Goal: Information Seeking & Learning: Learn about a topic

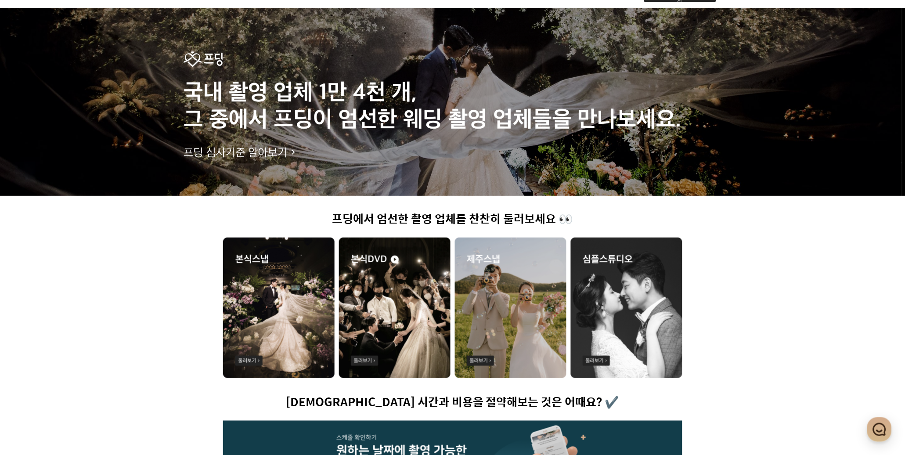
scroll to position [95, 0]
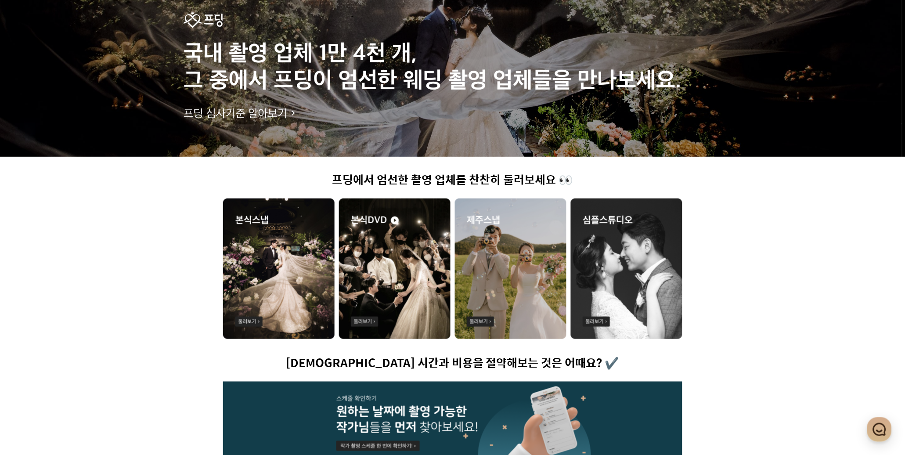
click at [284, 286] on img at bounding box center [279, 268] width 112 height 140
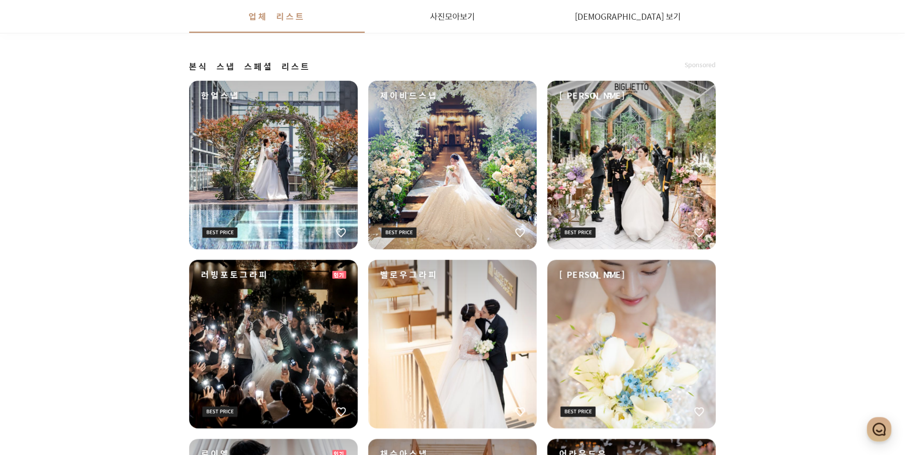
scroll to position [1002, 0]
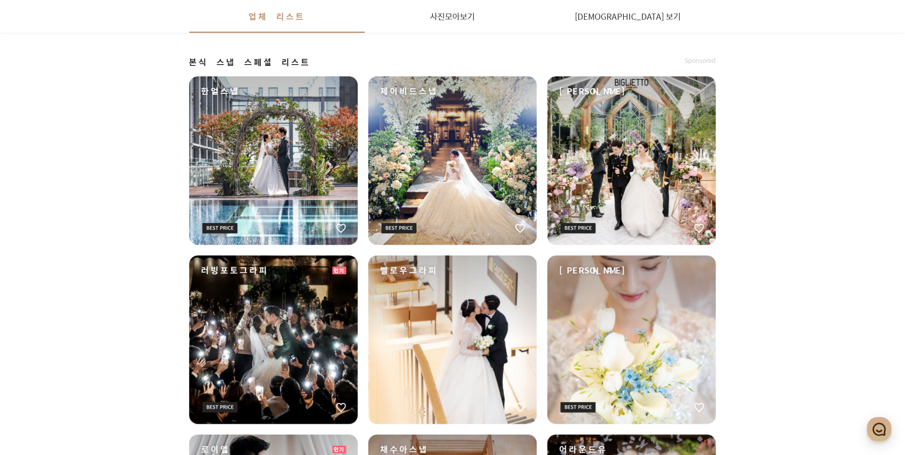
click at [288, 155] on div "한얼스냅" at bounding box center [273, 160] width 169 height 169
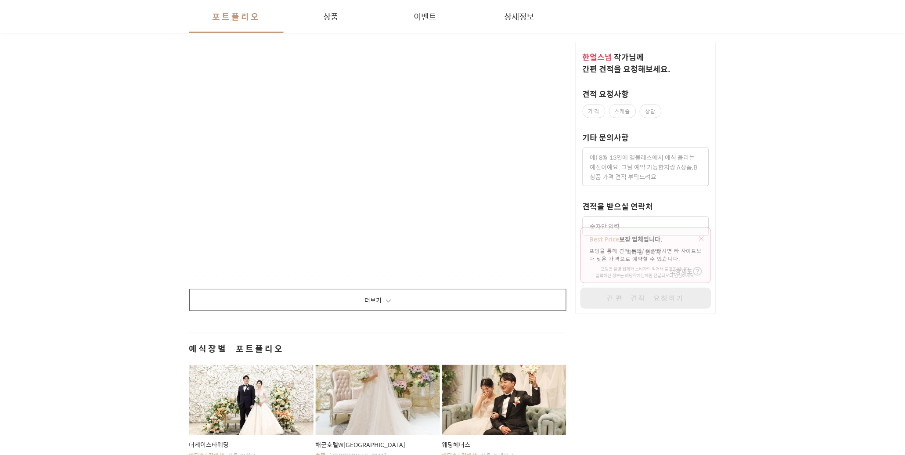
scroll to position [1431, 0]
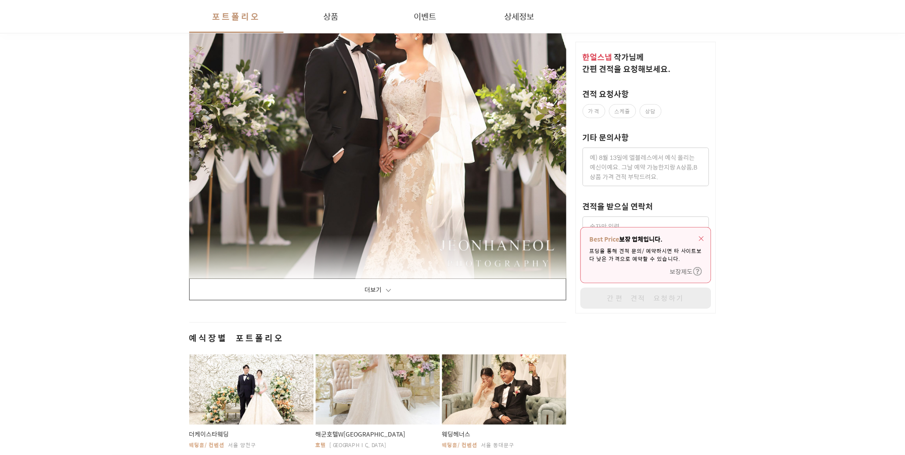
click at [370, 282] on button "더보기" at bounding box center [378, 289] width 378 height 22
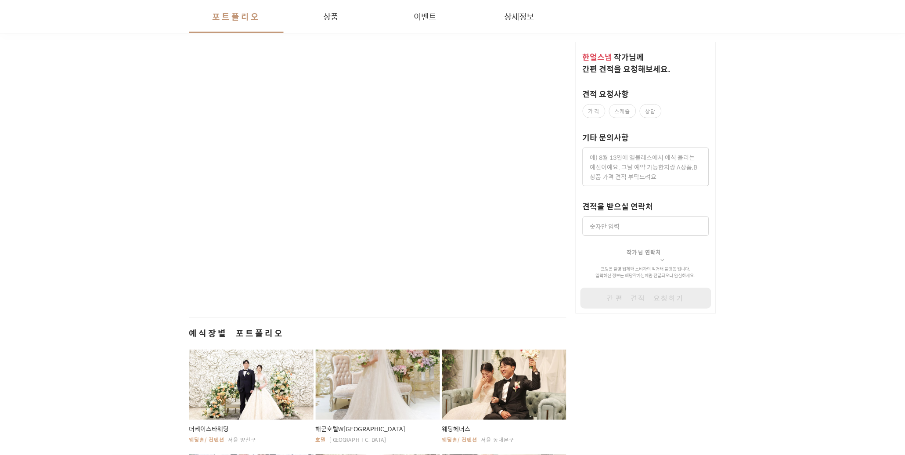
scroll to position [13410, 0]
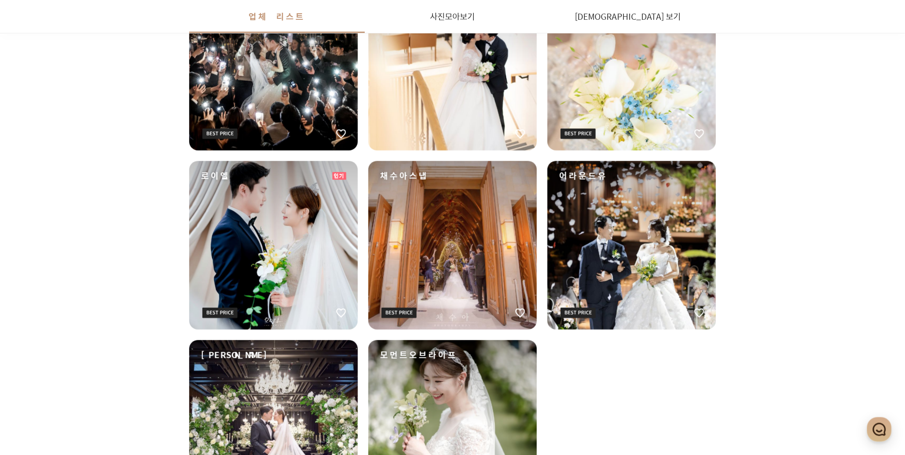
scroll to position [1288, 0]
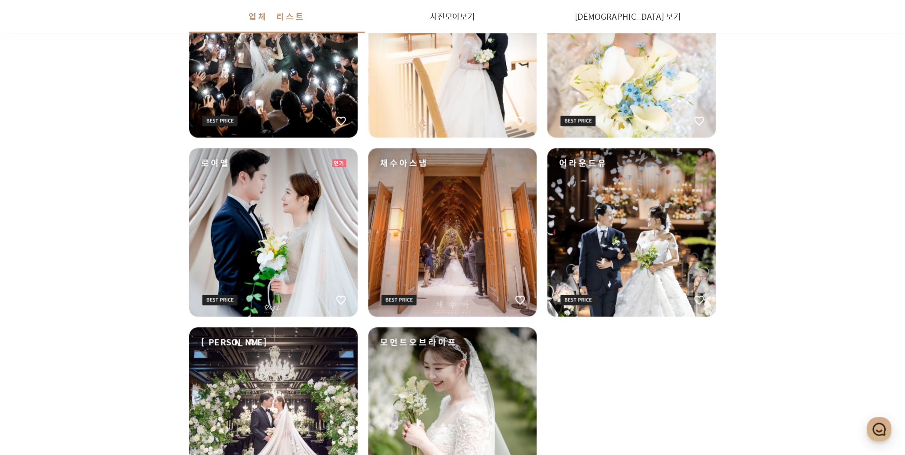
click at [440, 221] on div "채수아스냅" at bounding box center [452, 232] width 169 height 169
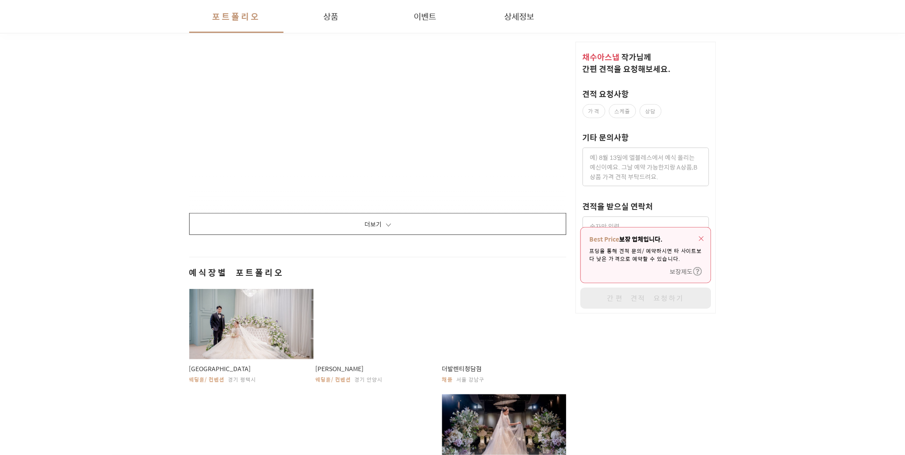
scroll to position [859, 0]
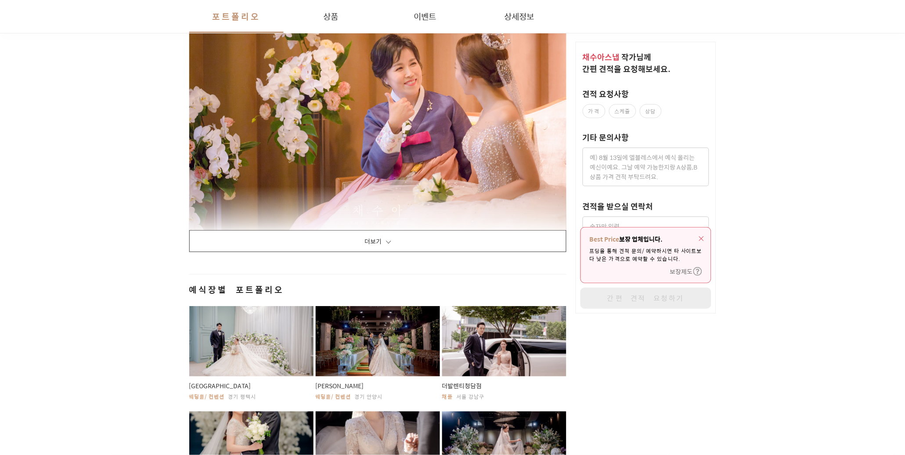
click at [436, 235] on button "더보기" at bounding box center [378, 241] width 378 height 22
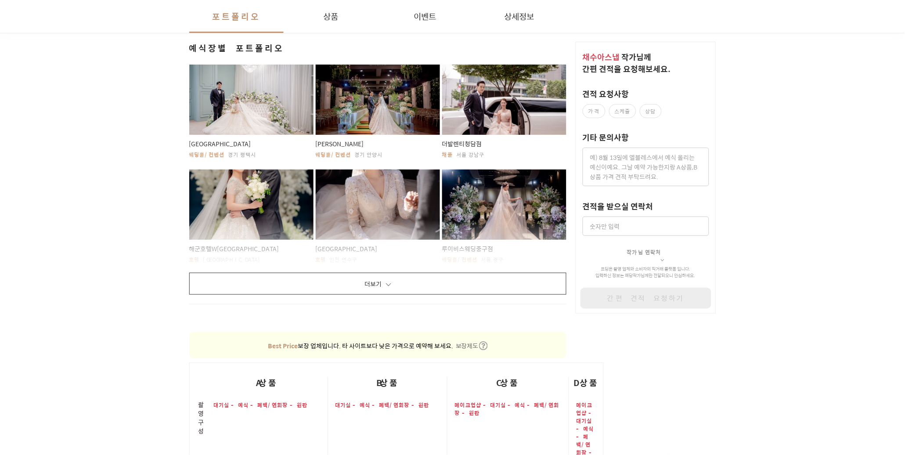
scroll to position [13744, 0]
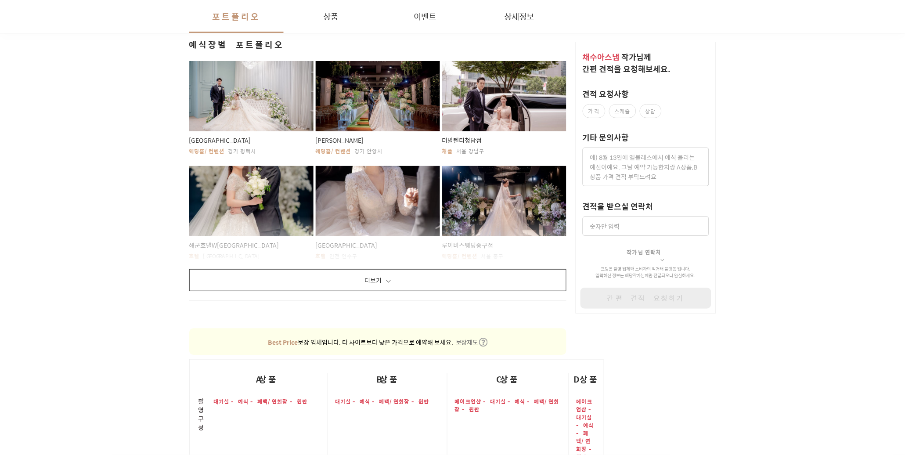
drag, startPoint x: 108, startPoint y: 180, endPoint x: 101, endPoint y: 181, distance: 6.7
drag, startPoint x: 101, startPoint y: 181, endPoint x: 96, endPoint y: 183, distance: 5.4
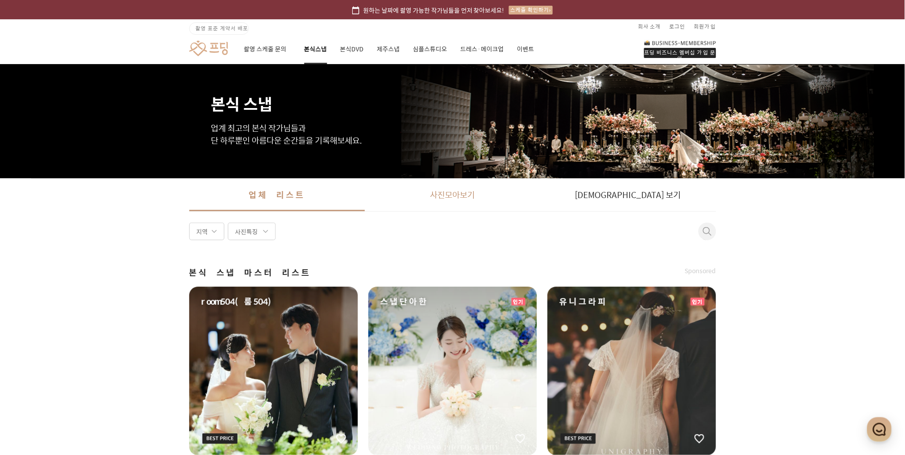
click at [450, 187] on link "사진 모아보기" at bounding box center [453, 194] width 176 height 33
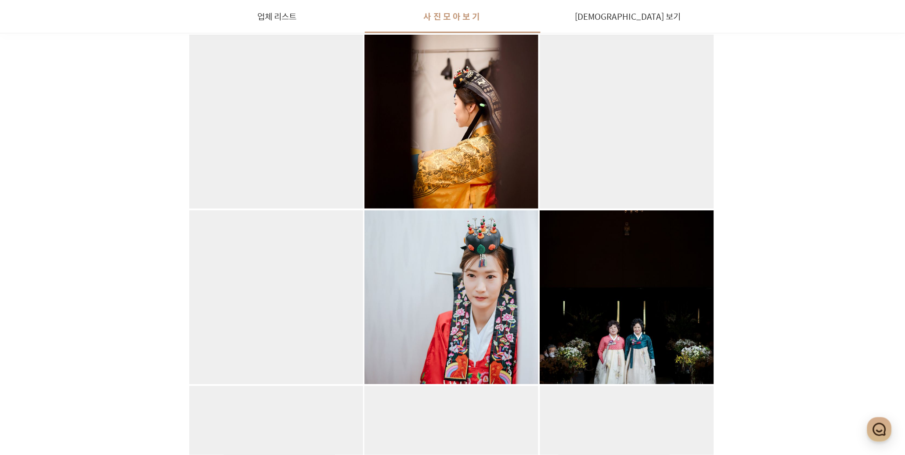
scroll to position [191, 0]
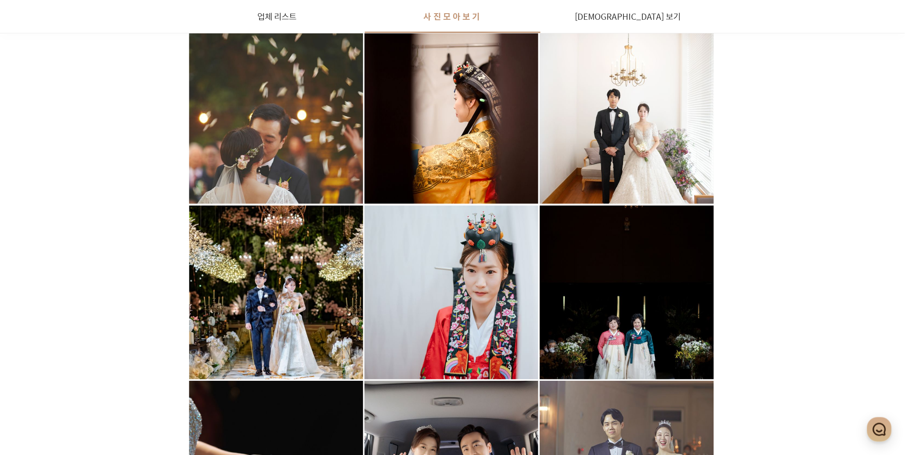
drag, startPoint x: 149, startPoint y: 206, endPoint x: 97, endPoint y: 228, distance: 57.2
click at [223, 155] on div at bounding box center [276, 117] width 174 height 174
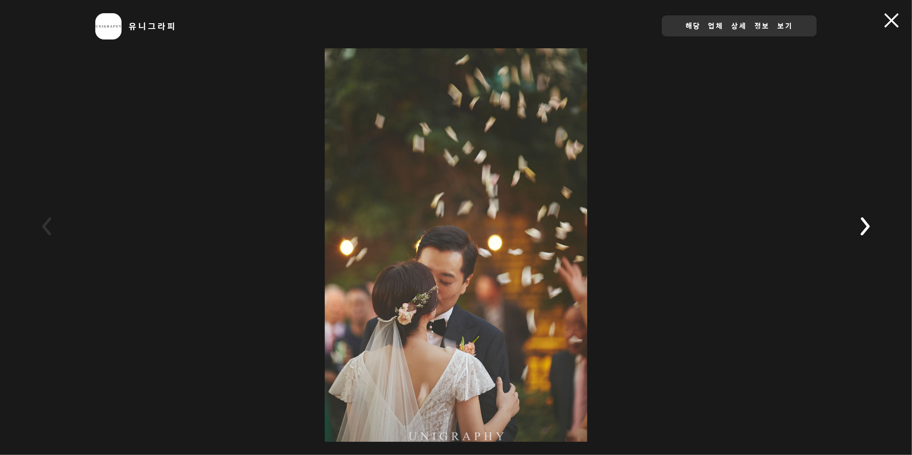
click at [873, 224] on rect at bounding box center [865, 226] width 31 height 31
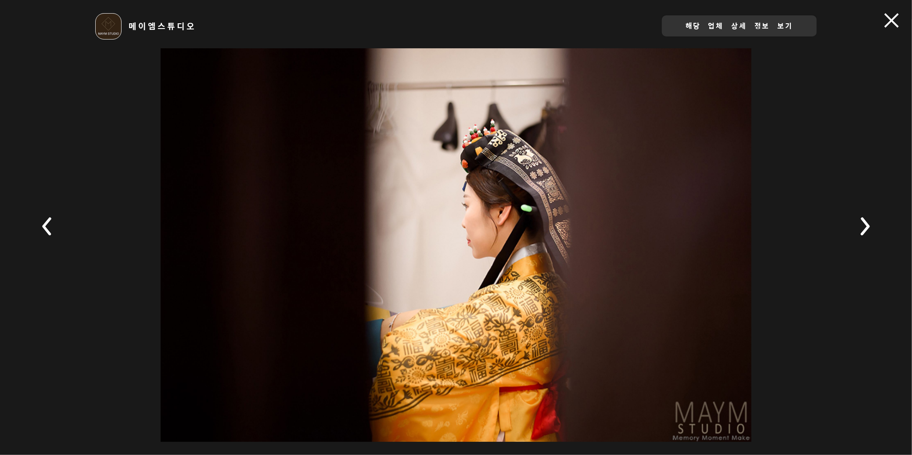
click at [873, 224] on rect at bounding box center [865, 226] width 31 height 31
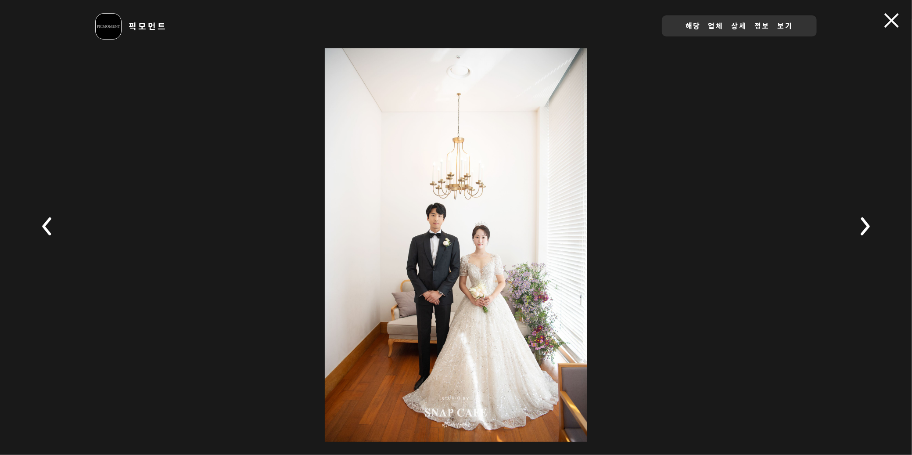
click at [873, 224] on rect at bounding box center [865, 226] width 31 height 31
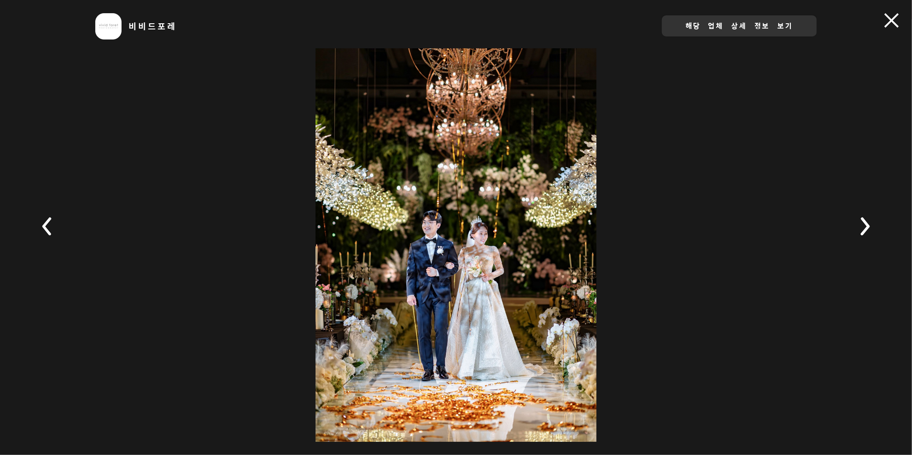
click at [873, 224] on rect at bounding box center [865, 226] width 31 height 31
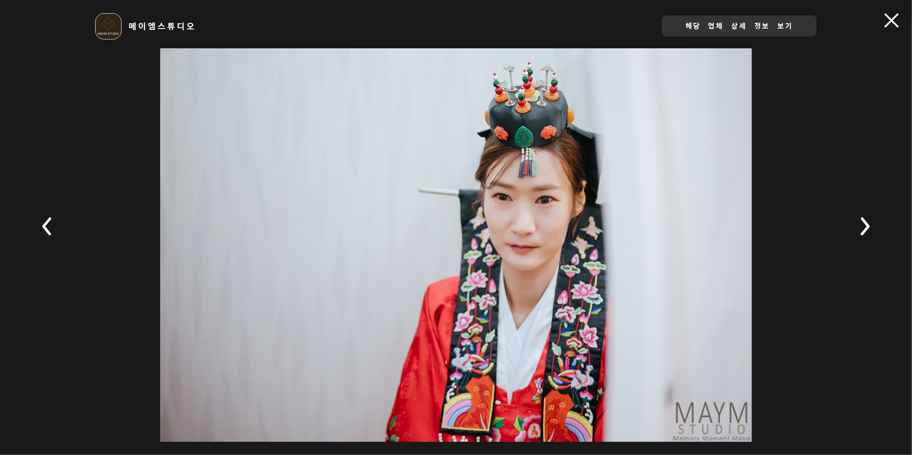
click at [873, 224] on rect at bounding box center [865, 226] width 31 height 31
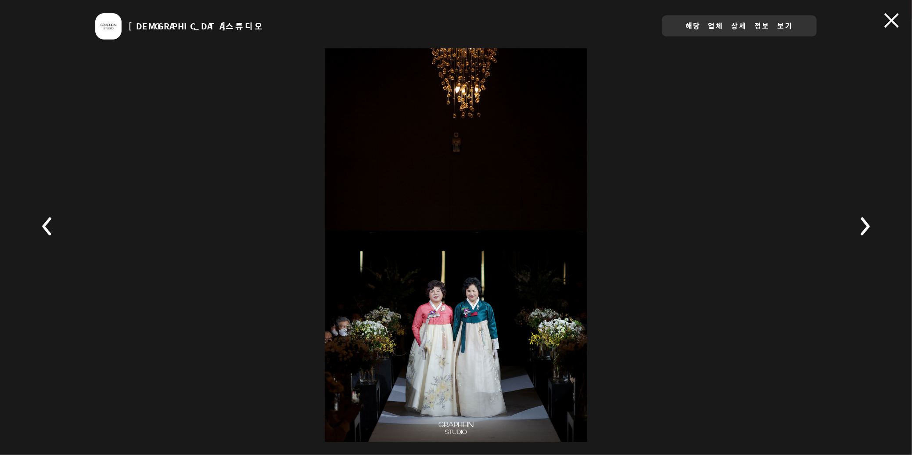
click at [873, 224] on rect at bounding box center [865, 226] width 31 height 31
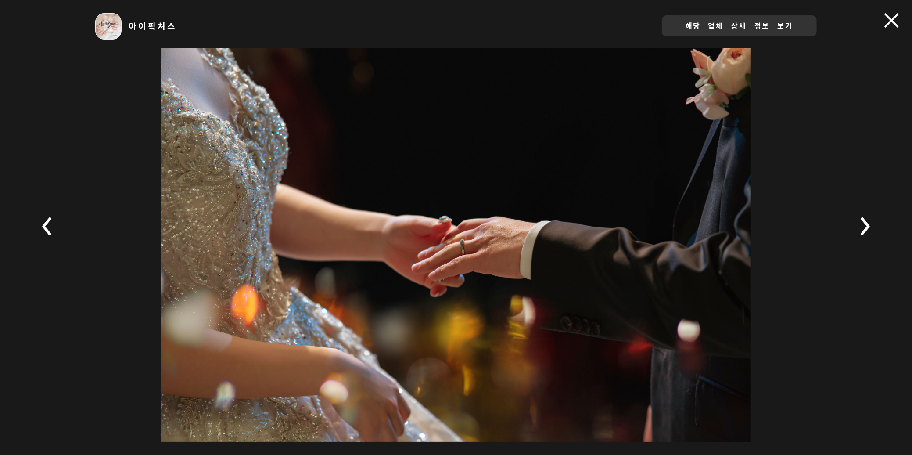
click at [873, 224] on rect at bounding box center [865, 226] width 31 height 31
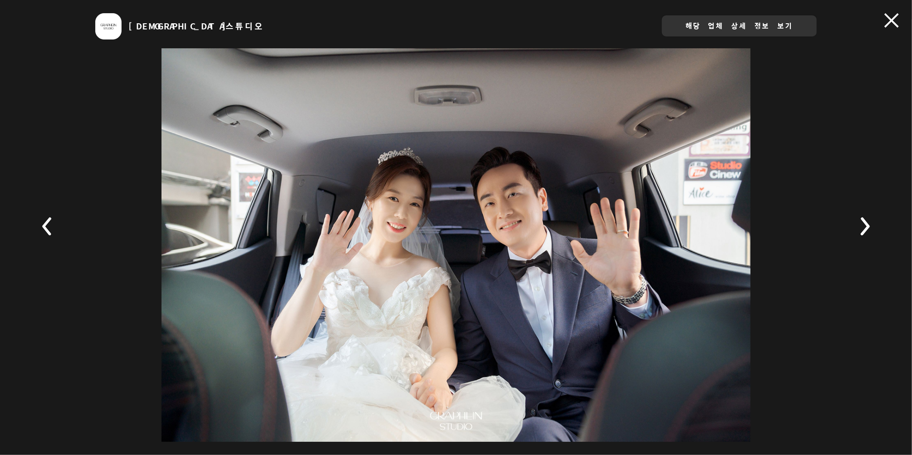
click at [873, 224] on rect at bounding box center [865, 226] width 31 height 31
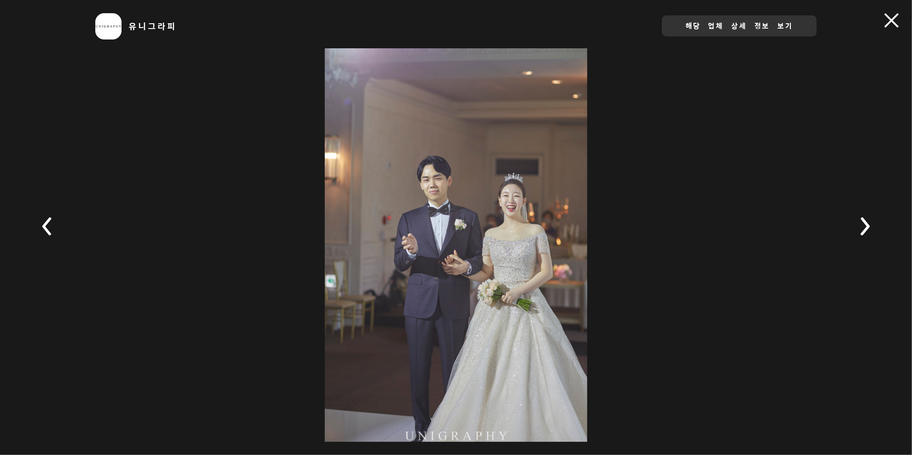
click at [873, 224] on rect at bounding box center [865, 226] width 31 height 31
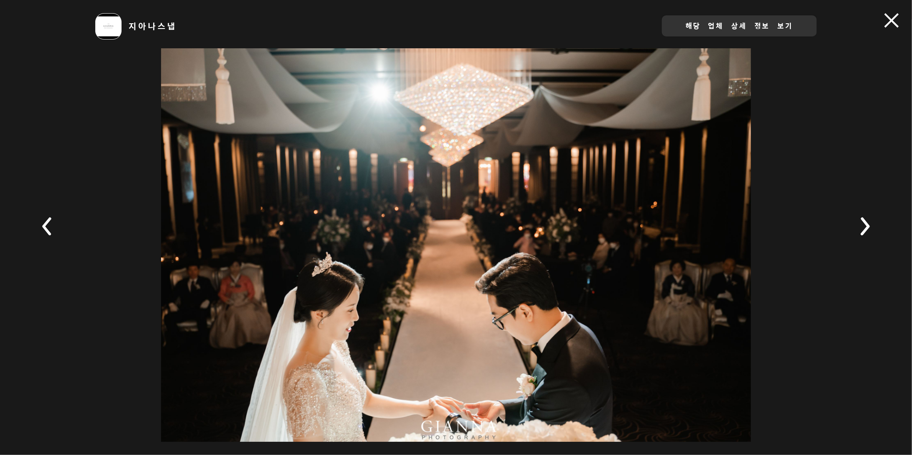
click at [873, 224] on rect at bounding box center [865, 226] width 31 height 31
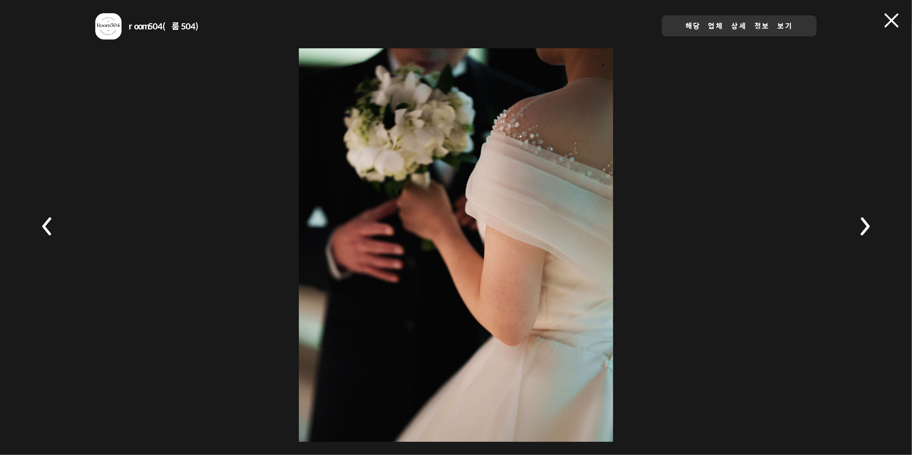
click at [873, 224] on rect at bounding box center [865, 226] width 31 height 31
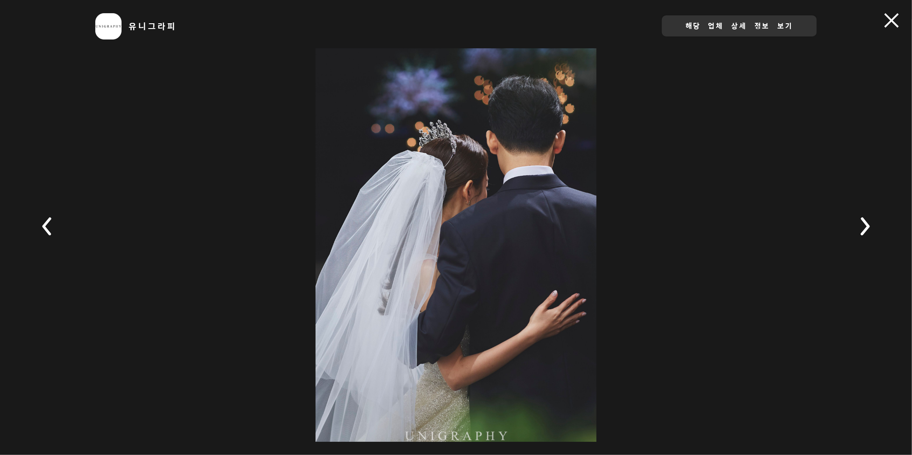
click at [873, 224] on rect at bounding box center [865, 226] width 31 height 31
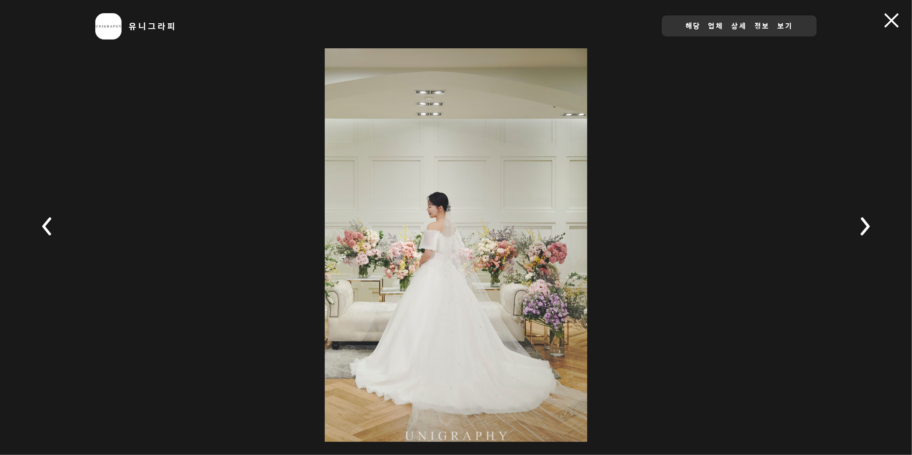
click at [873, 224] on rect at bounding box center [865, 226] width 31 height 31
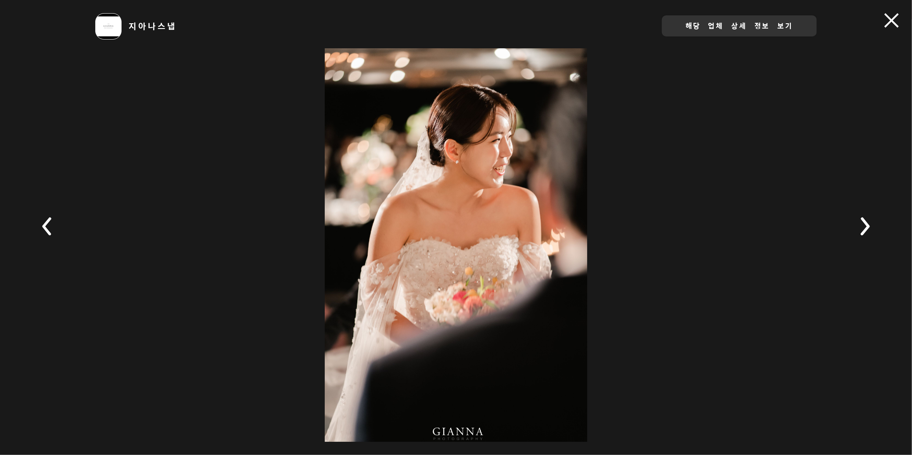
click at [873, 224] on rect at bounding box center [865, 226] width 31 height 31
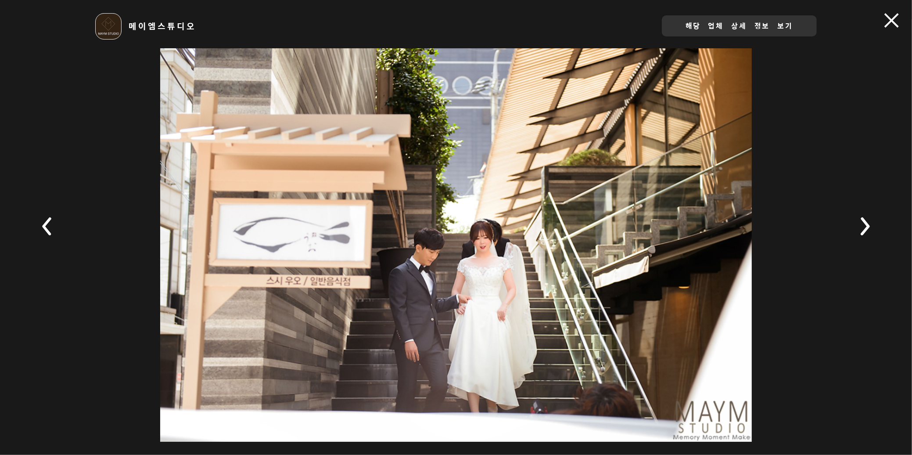
click at [873, 224] on rect at bounding box center [865, 226] width 31 height 31
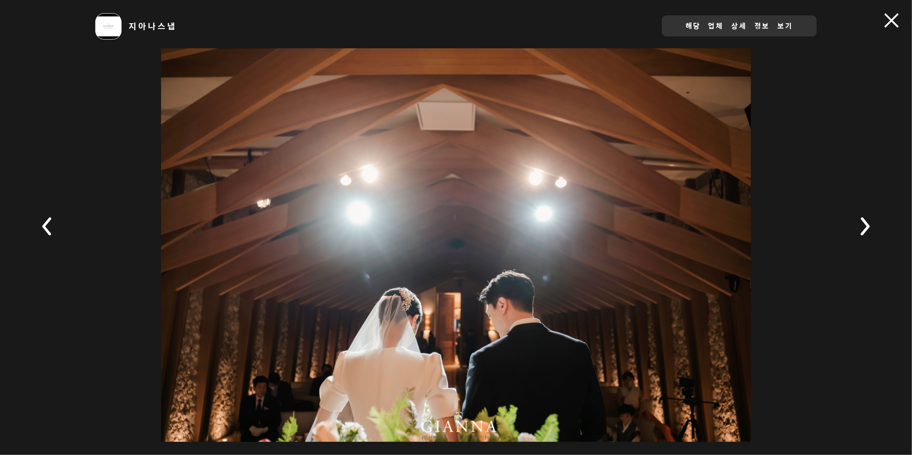
click at [873, 224] on rect at bounding box center [865, 226] width 31 height 31
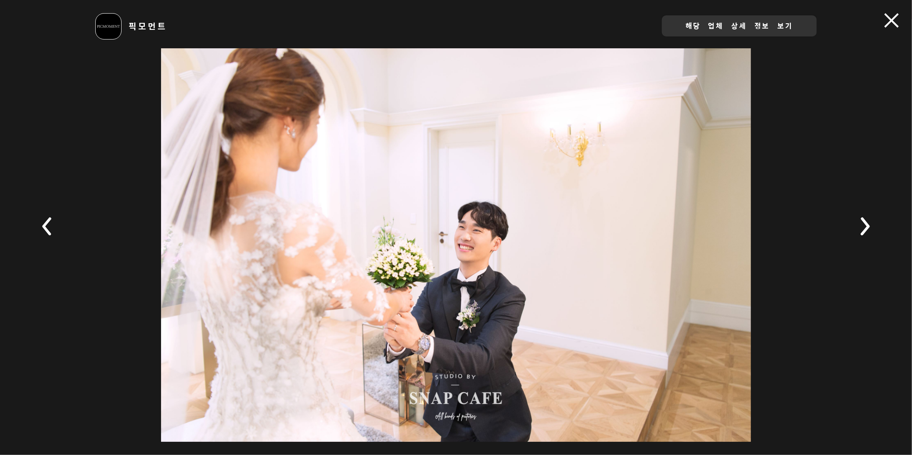
click at [873, 224] on rect at bounding box center [865, 226] width 31 height 31
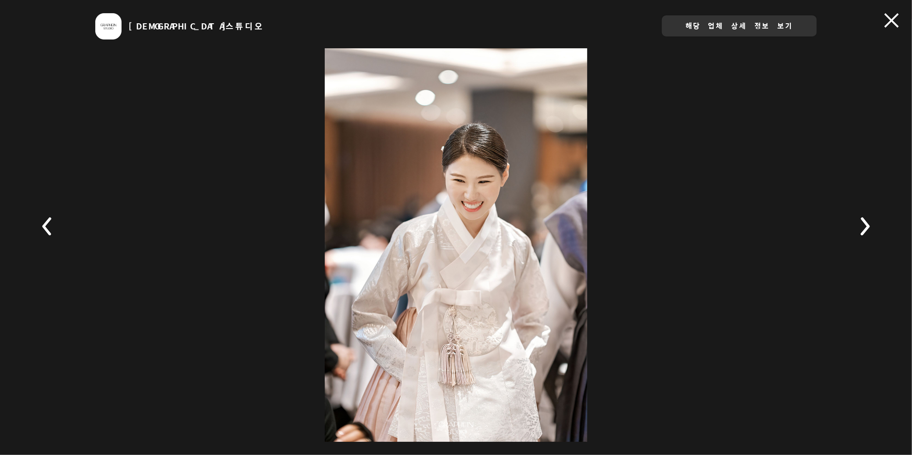
click at [873, 224] on rect at bounding box center [865, 226] width 31 height 31
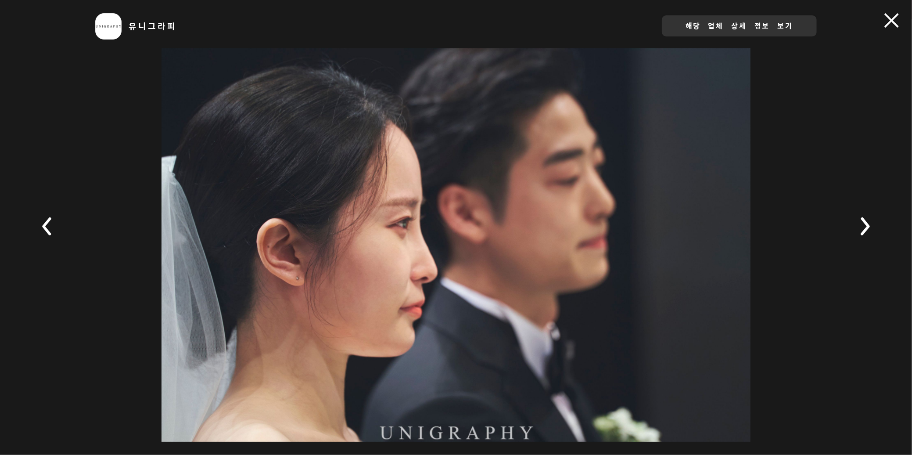
click at [873, 224] on rect at bounding box center [865, 226] width 31 height 31
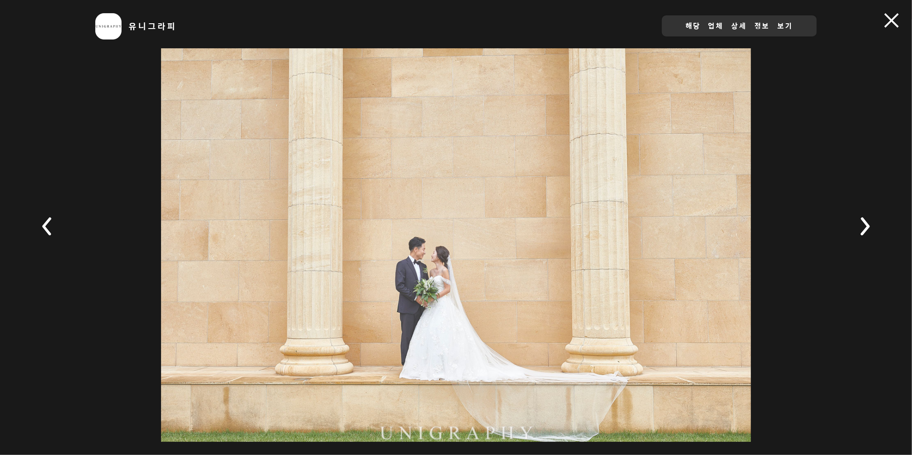
click at [873, 224] on rect at bounding box center [865, 226] width 31 height 31
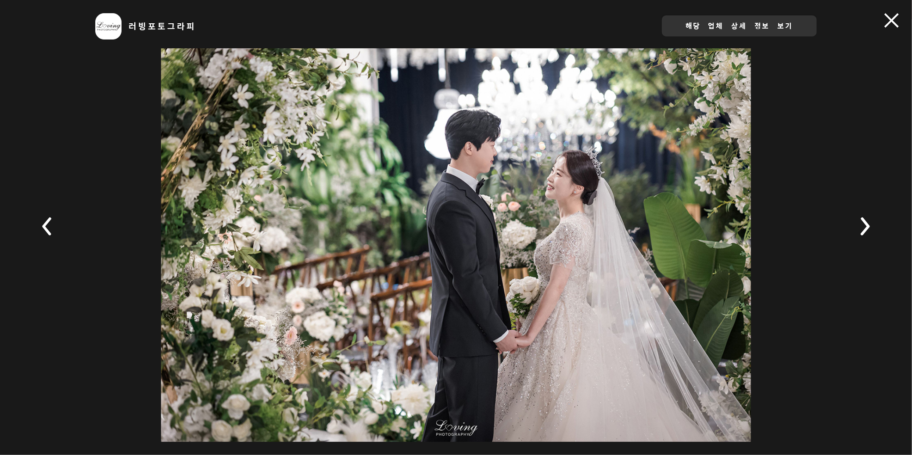
click at [873, 224] on rect at bounding box center [865, 226] width 31 height 31
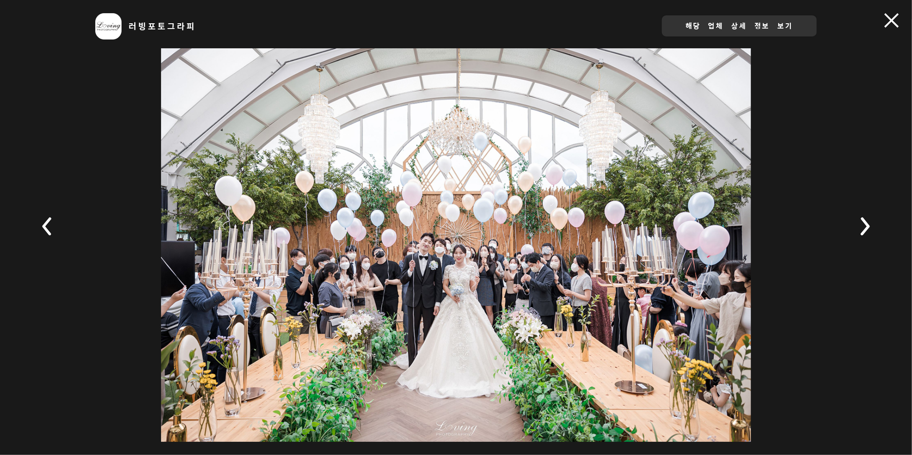
click at [873, 224] on rect at bounding box center [865, 226] width 31 height 31
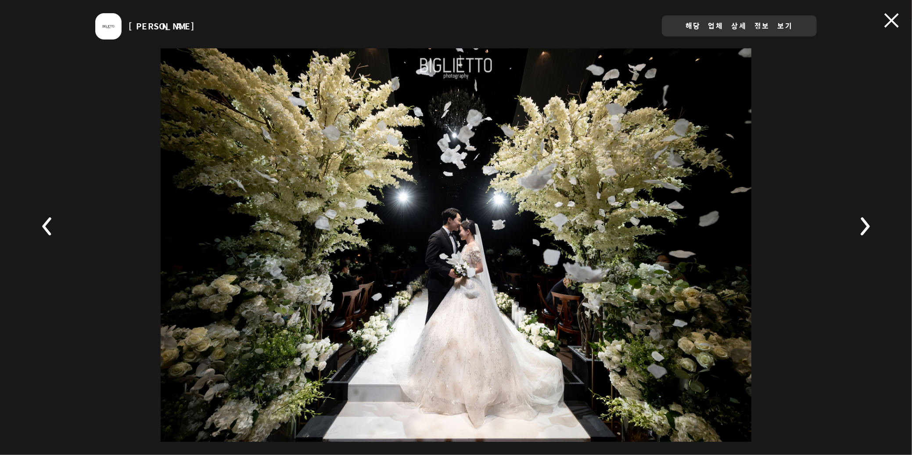
click at [873, 224] on rect at bounding box center [865, 226] width 31 height 31
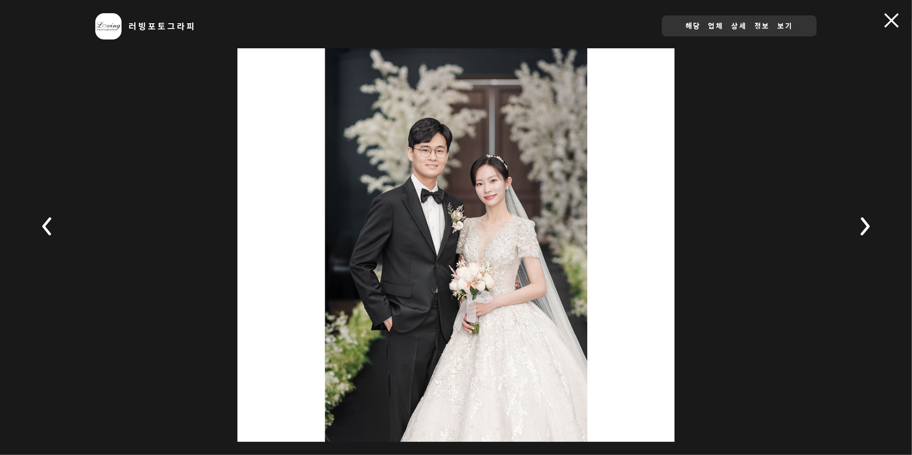
click at [873, 224] on rect at bounding box center [865, 226] width 31 height 31
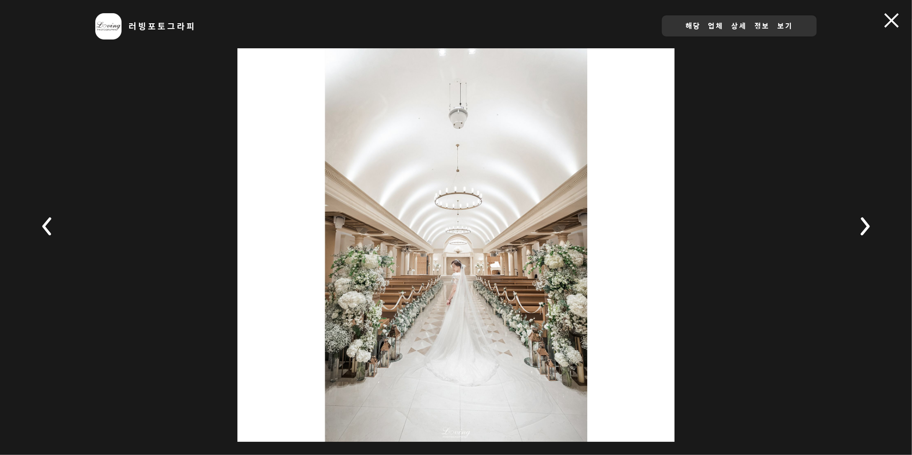
click at [873, 224] on rect at bounding box center [865, 226] width 31 height 31
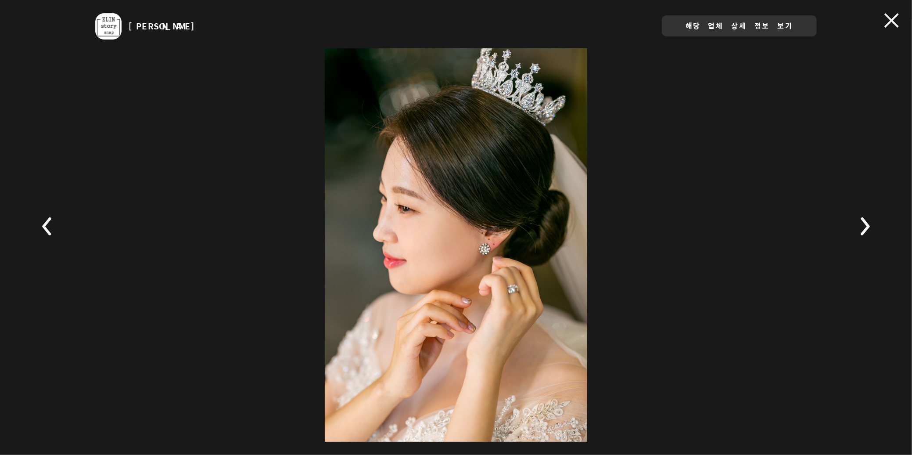
click at [873, 224] on rect at bounding box center [865, 226] width 31 height 31
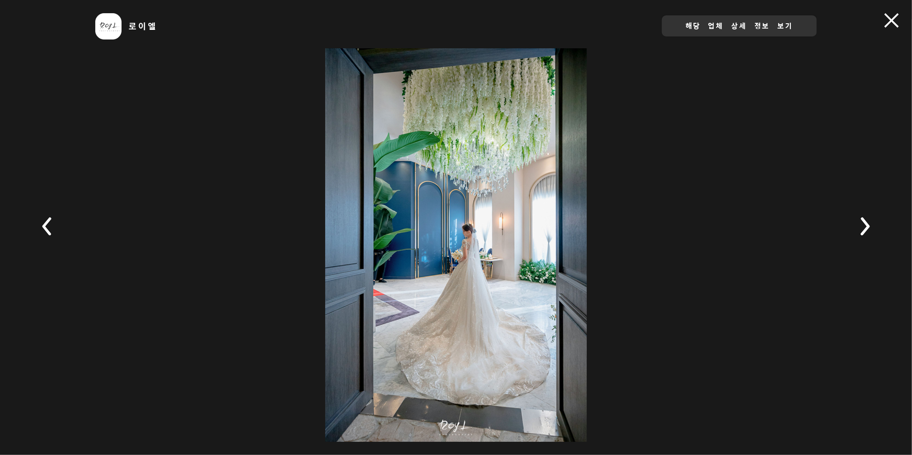
click at [873, 224] on rect at bounding box center [865, 226] width 31 height 31
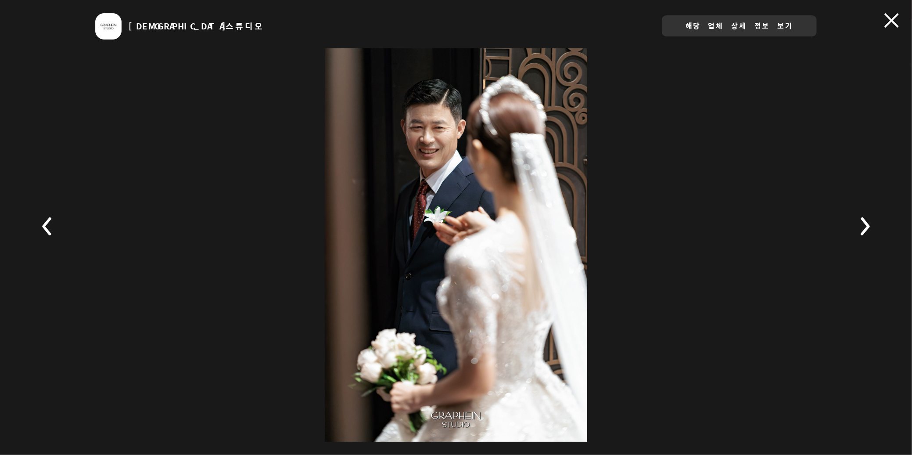
click at [873, 224] on rect at bounding box center [865, 226] width 31 height 31
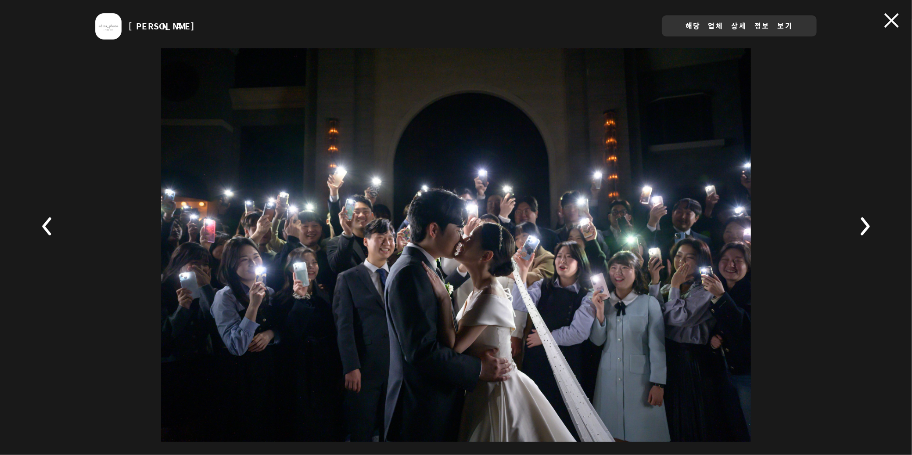
click at [873, 224] on rect at bounding box center [865, 226] width 31 height 31
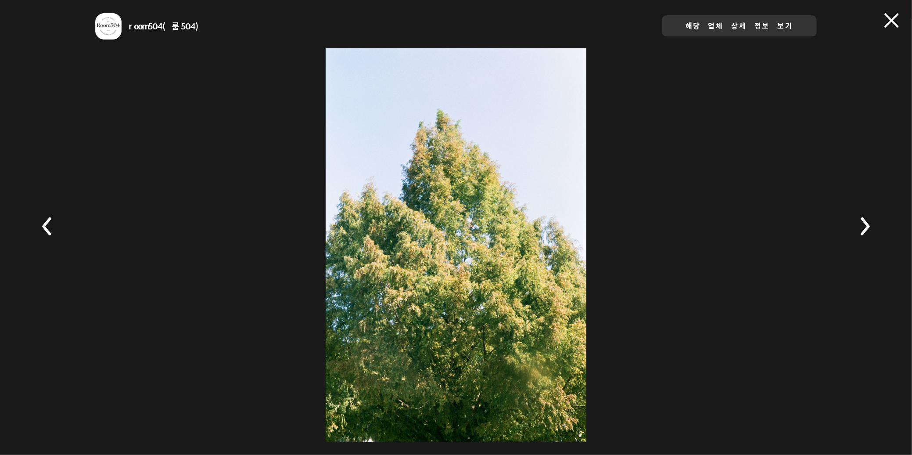
click at [43, 224] on rect at bounding box center [47, 226] width 31 height 31
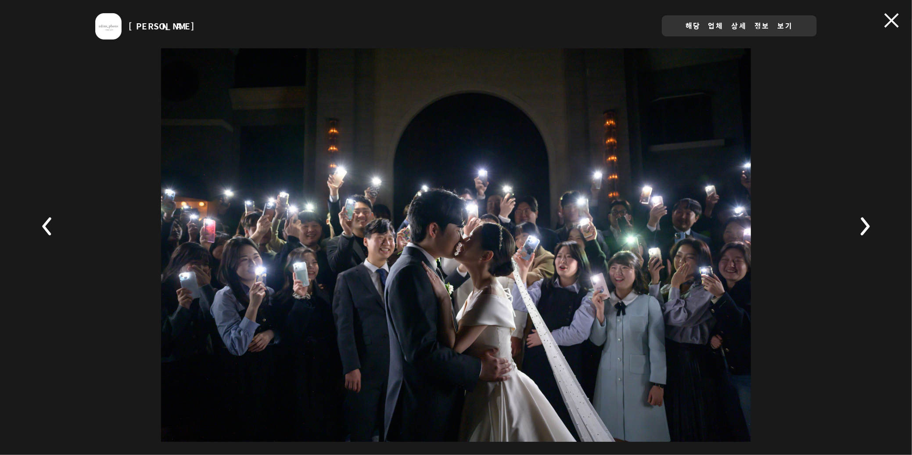
click at [868, 224] on icon at bounding box center [865, 226] width 9 height 18
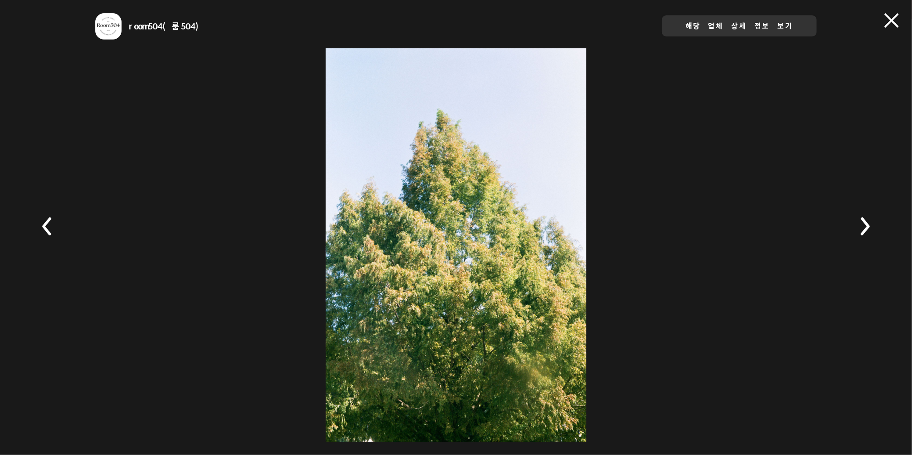
click at [868, 224] on icon at bounding box center [865, 226] width 9 height 18
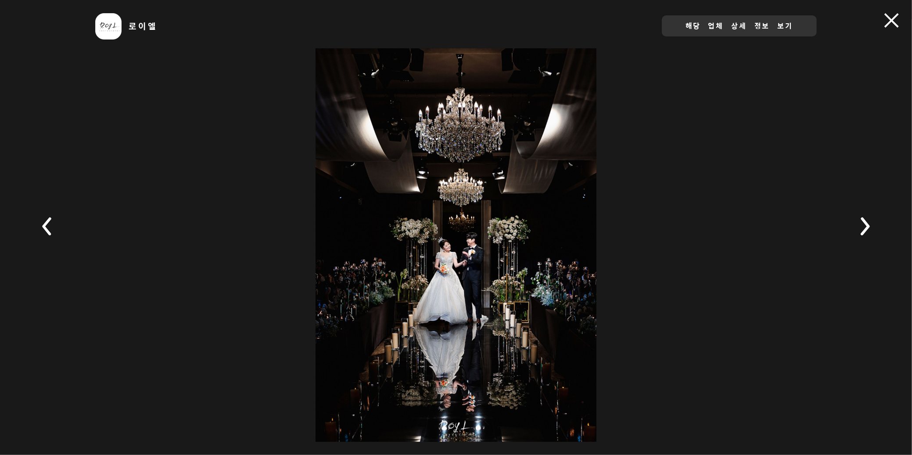
click at [869, 223] on rect at bounding box center [865, 226] width 31 height 31
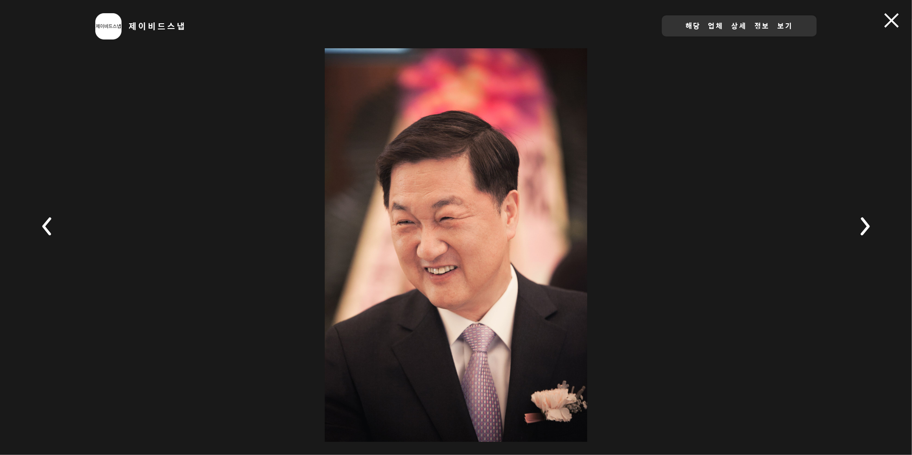
click at [869, 223] on rect at bounding box center [865, 226] width 31 height 31
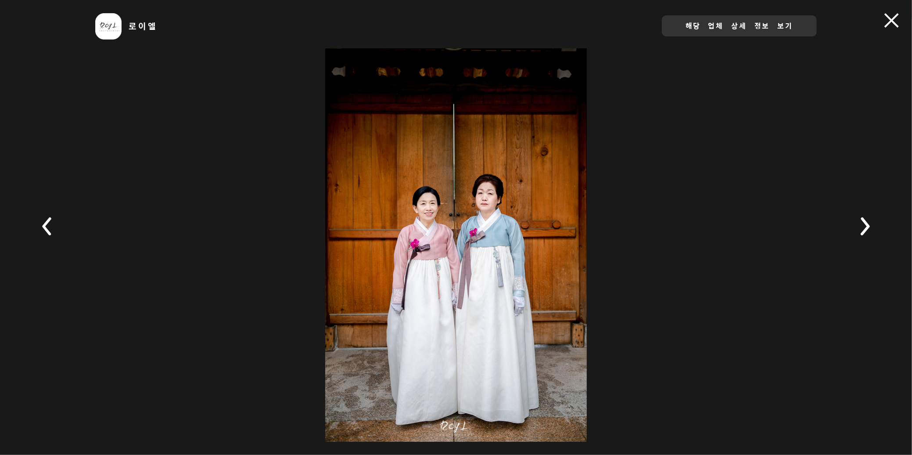
click at [869, 223] on rect at bounding box center [865, 226] width 31 height 31
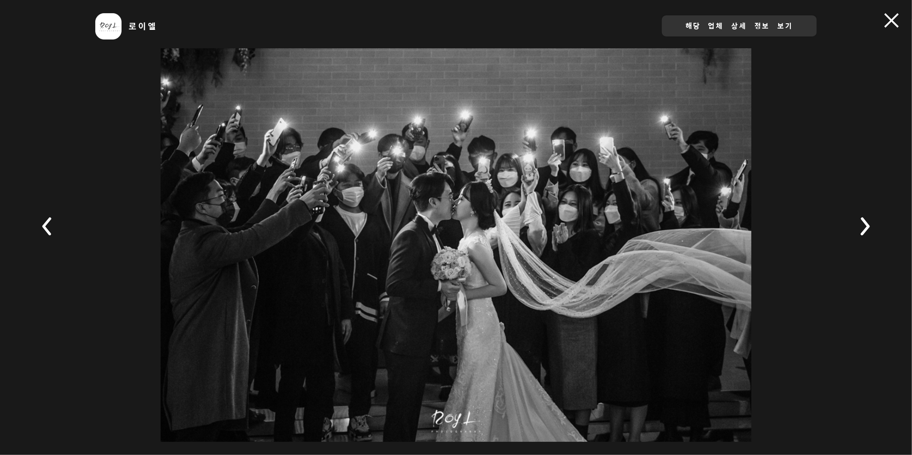
click at [869, 223] on rect at bounding box center [865, 226] width 31 height 31
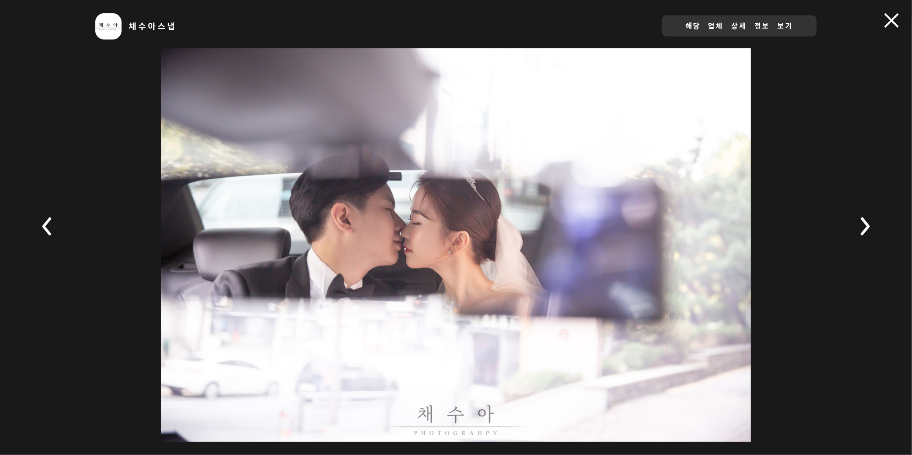
click at [869, 223] on rect at bounding box center [865, 226] width 31 height 31
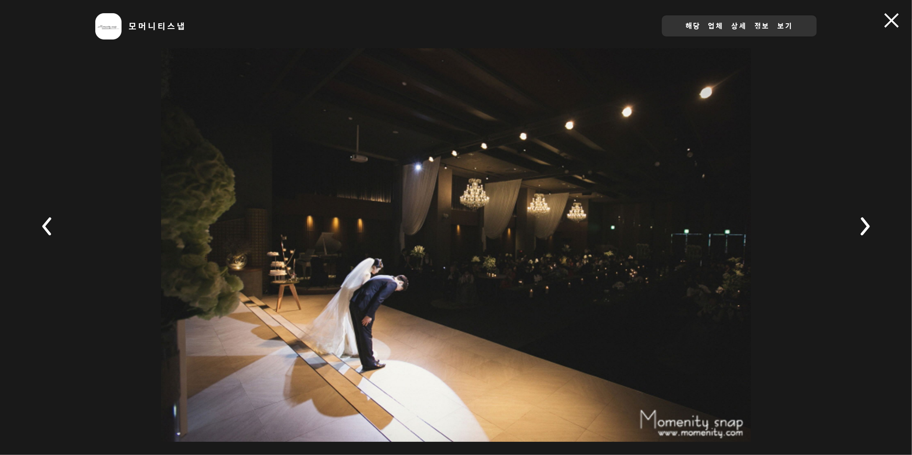
click at [869, 223] on rect at bounding box center [865, 226] width 31 height 31
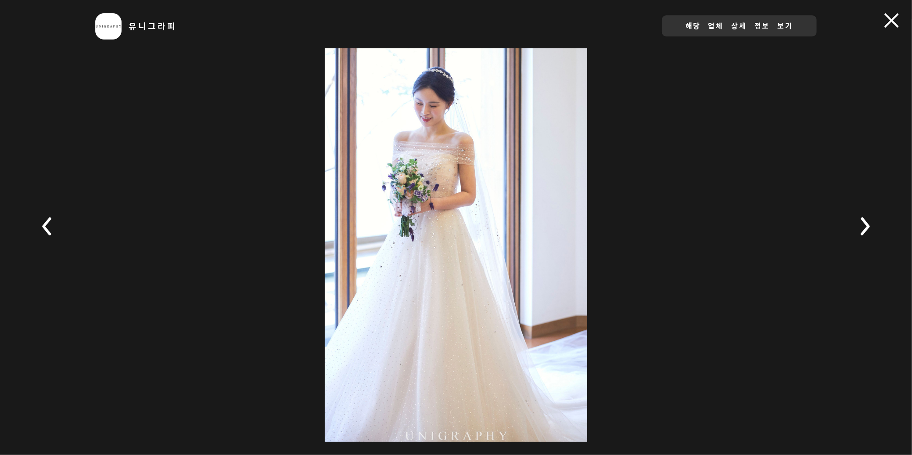
click at [869, 223] on rect at bounding box center [865, 226] width 31 height 31
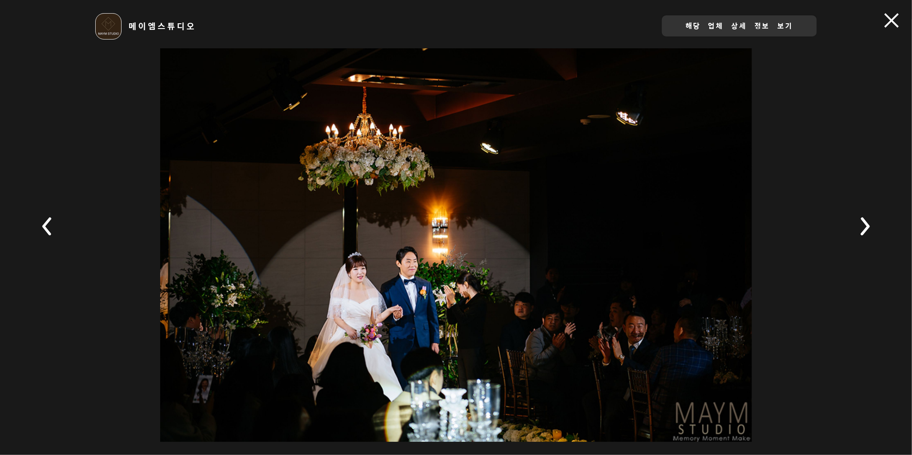
click at [869, 223] on rect at bounding box center [865, 226] width 31 height 31
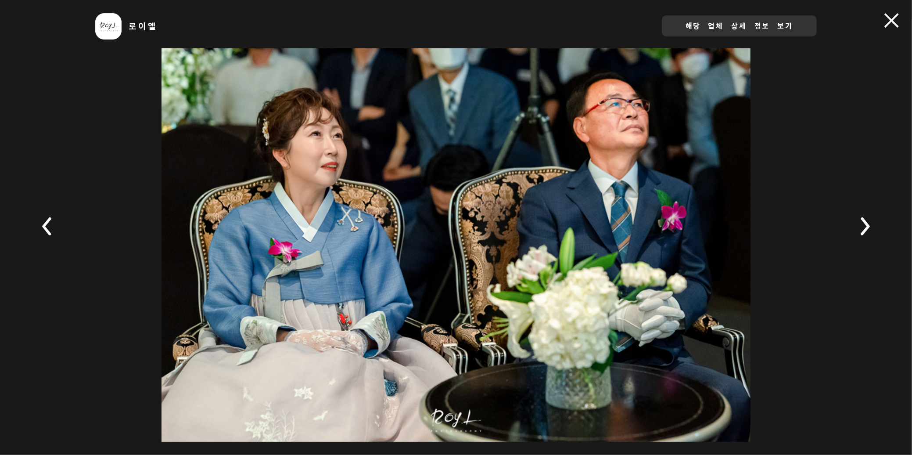
click at [869, 223] on rect at bounding box center [865, 226] width 31 height 31
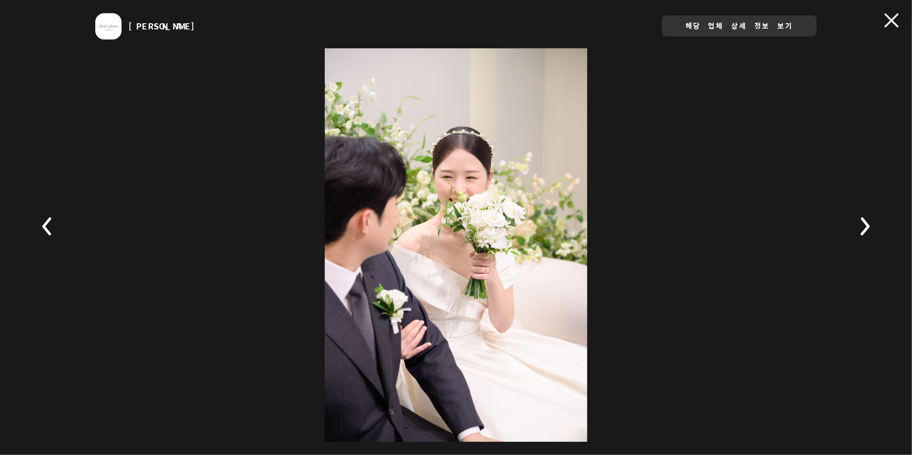
click at [869, 223] on rect at bounding box center [865, 226] width 31 height 31
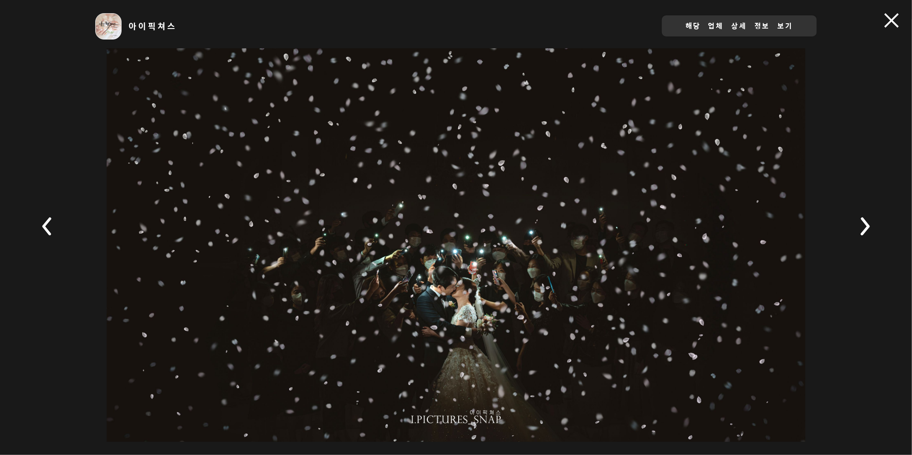
drag, startPoint x: 869, startPoint y: 223, endPoint x: 857, endPoint y: 248, distance: 28.7
click at [853, 252] on div "아이픽쳐스 해당 업체 상세 정보 보기" at bounding box center [456, 227] width 912 height 455
click at [865, 228] on icon at bounding box center [865, 226] width 9 height 18
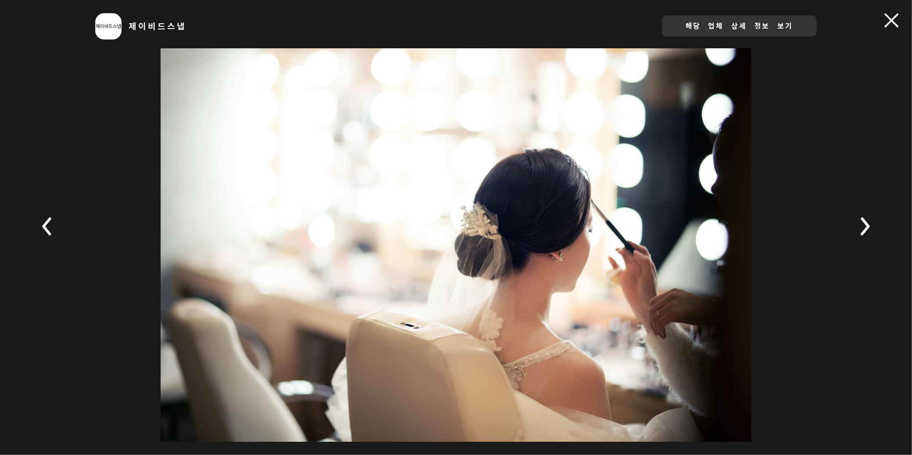
click at [865, 228] on icon at bounding box center [865, 226] width 9 height 18
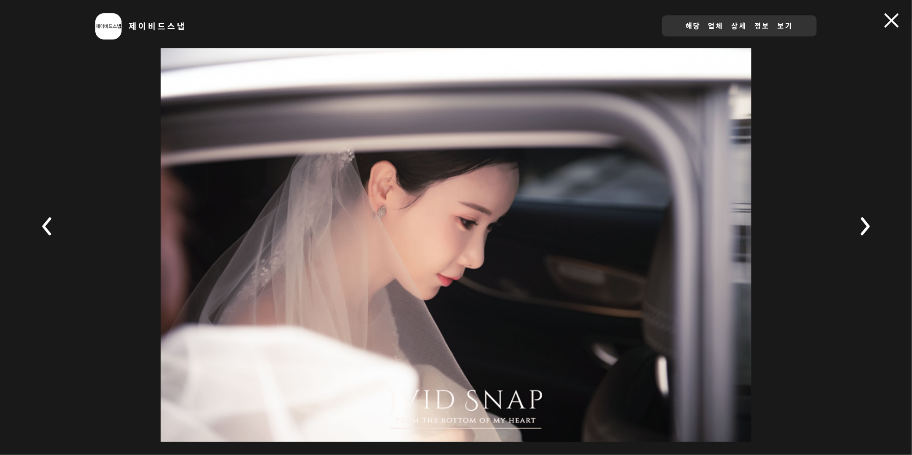
click at [865, 228] on icon at bounding box center [865, 226] width 9 height 18
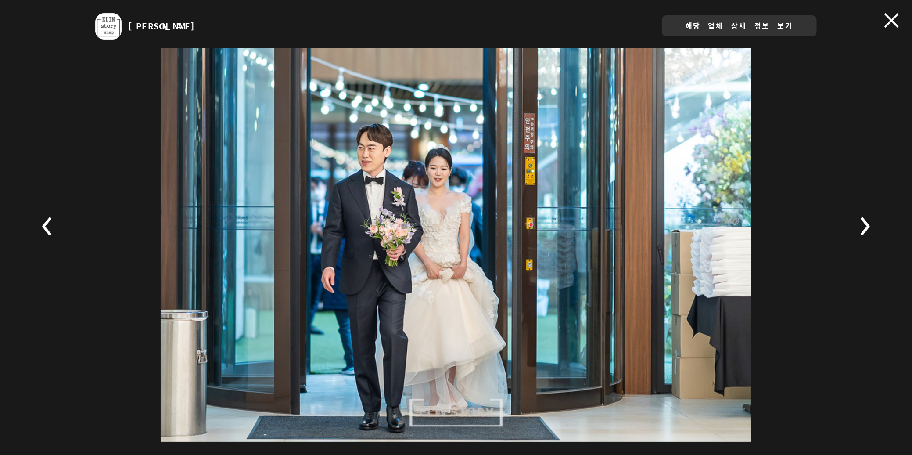
click at [864, 228] on rect at bounding box center [865, 226] width 31 height 31
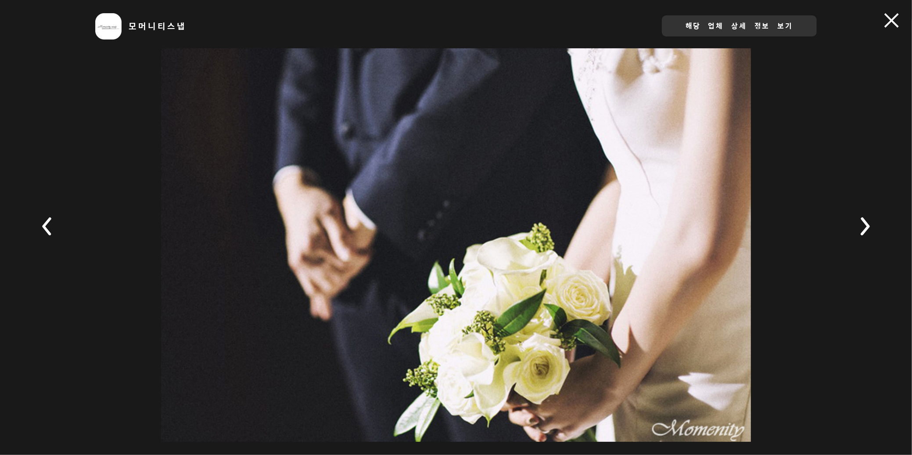
click at [867, 221] on rect at bounding box center [865, 226] width 31 height 31
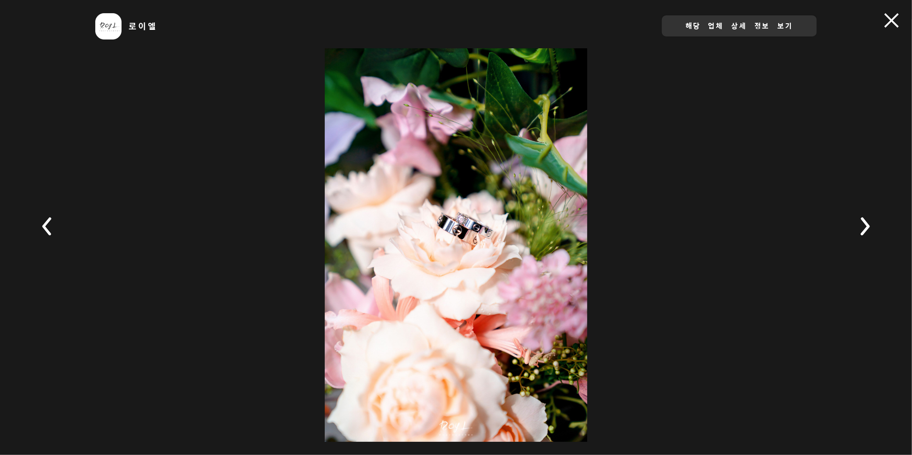
click at [863, 223] on rect at bounding box center [865, 226] width 31 height 31
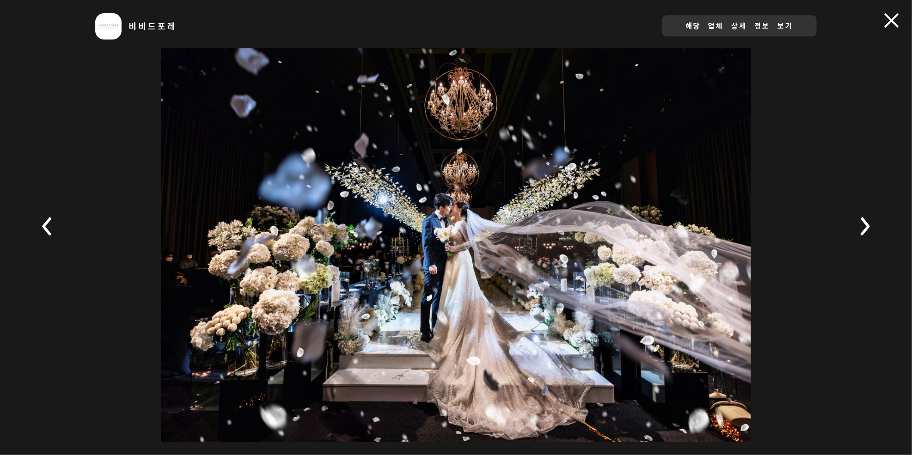
click at [861, 231] on rect at bounding box center [865, 226] width 31 height 31
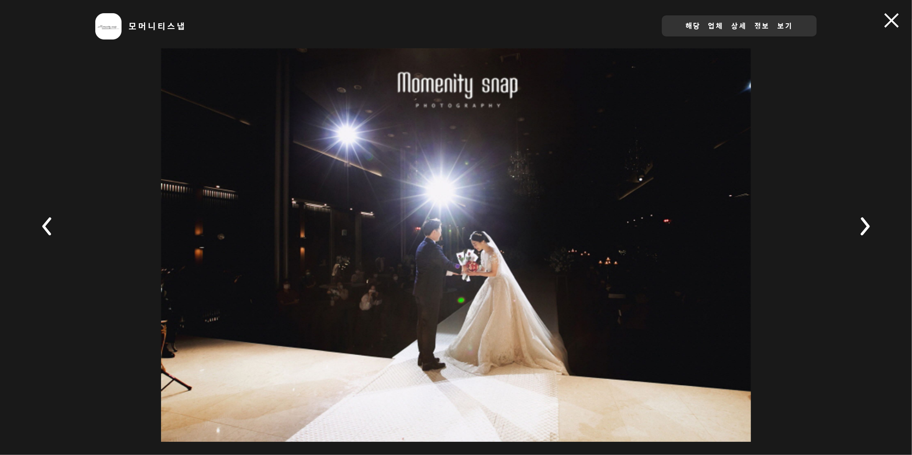
click at [861, 231] on rect at bounding box center [865, 226] width 31 height 31
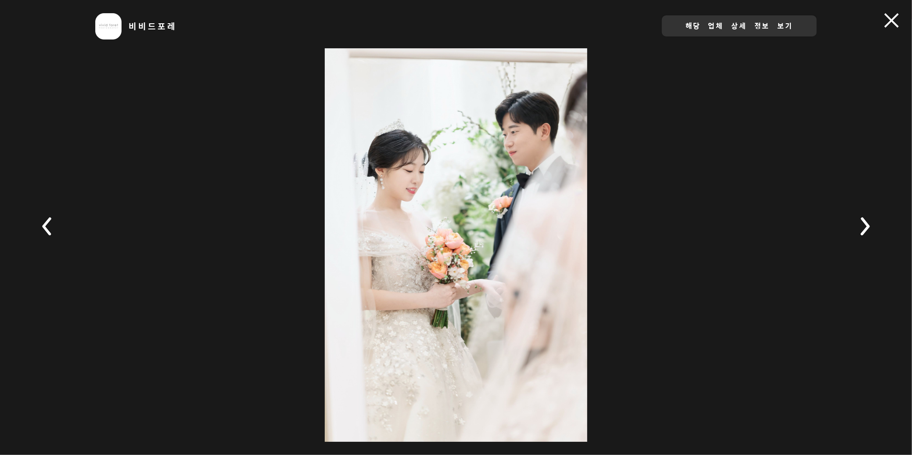
click at [861, 231] on rect at bounding box center [865, 226] width 31 height 31
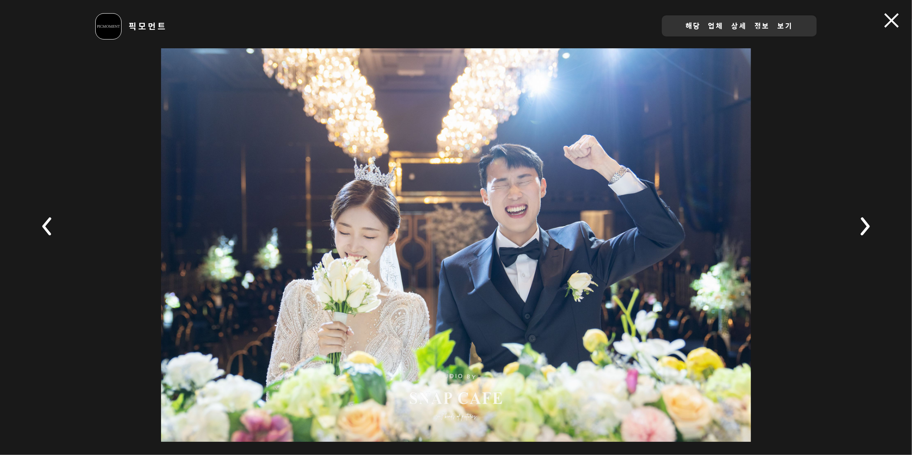
click at [861, 231] on rect at bounding box center [865, 226] width 31 height 31
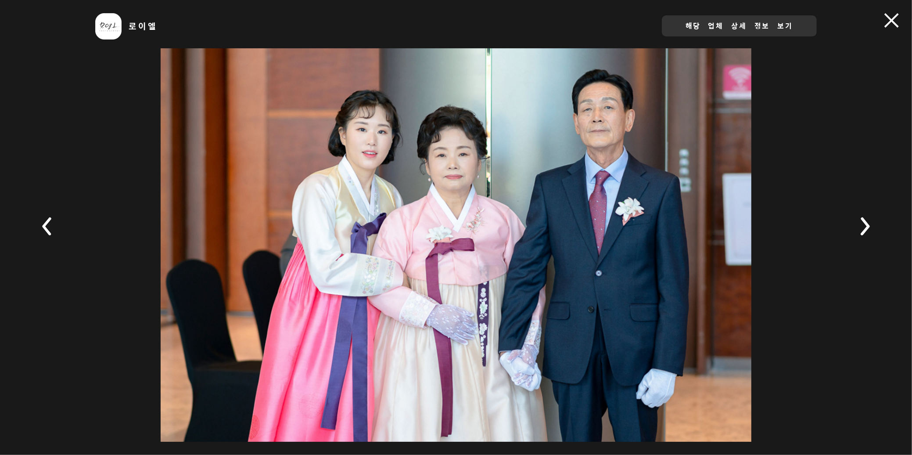
click at [861, 231] on rect at bounding box center [865, 226] width 31 height 31
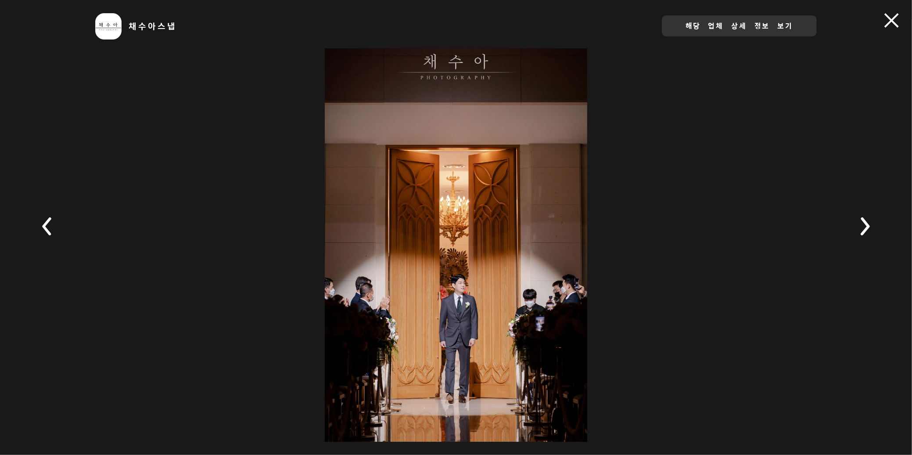
click at [861, 231] on rect at bounding box center [865, 226] width 31 height 31
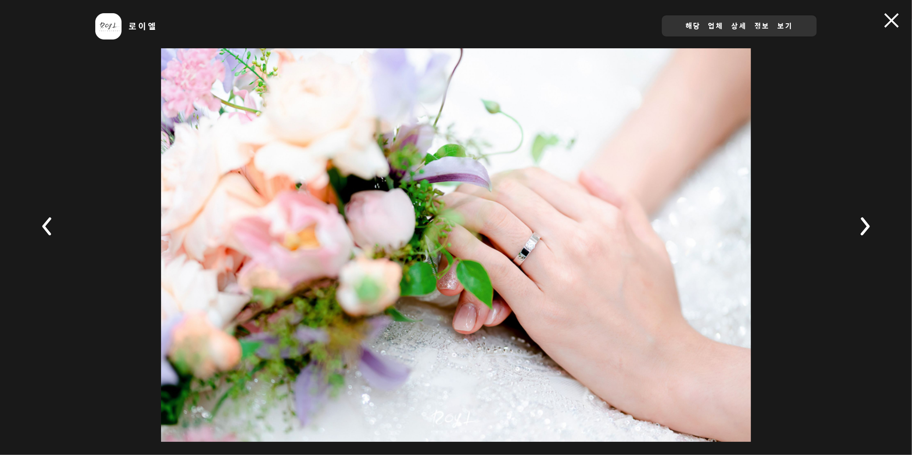
click at [861, 231] on rect at bounding box center [865, 226] width 31 height 31
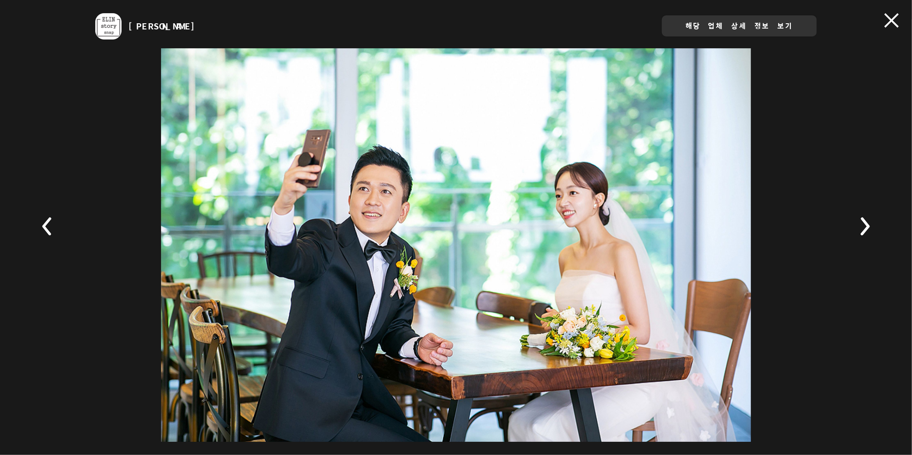
click at [860, 231] on rect at bounding box center [865, 226] width 31 height 31
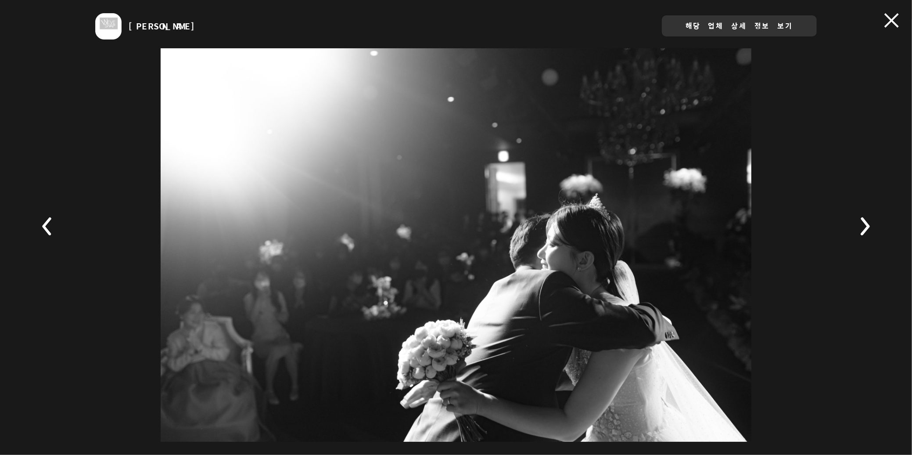
click at [47, 226] on rect at bounding box center [47, 226] width 31 height 31
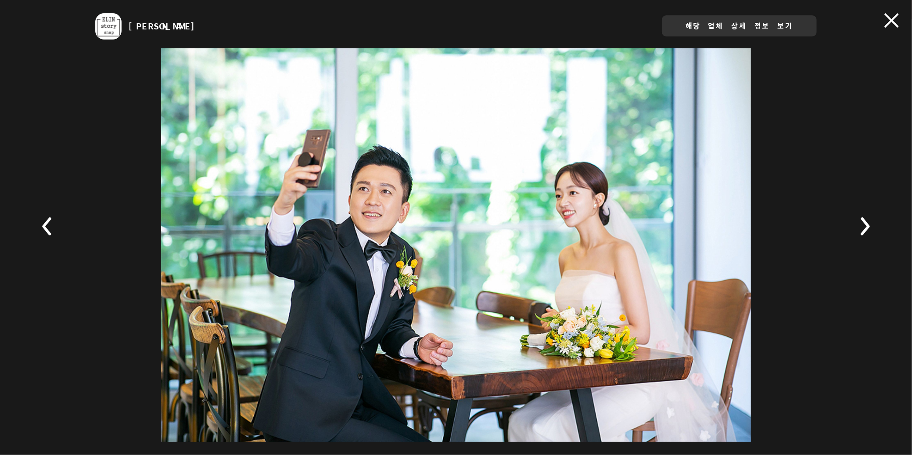
click at [850, 223] on icon at bounding box center [865, 226] width 31 height 31
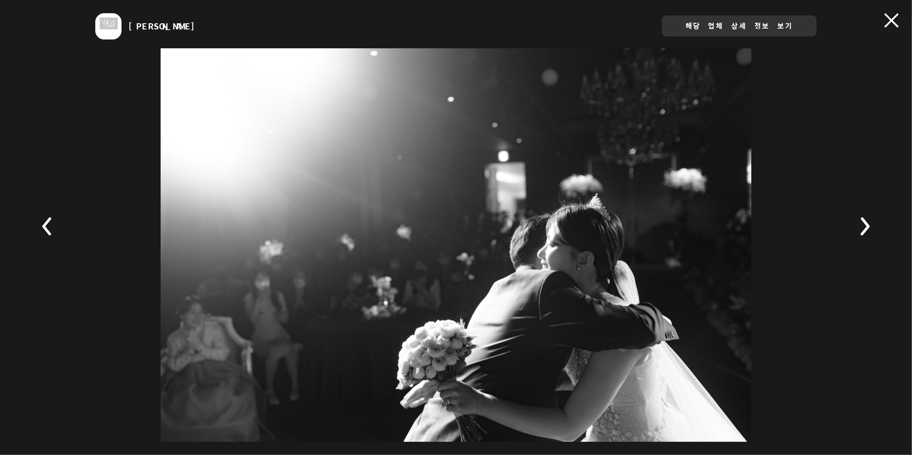
click at [850, 223] on rect at bounding box center [865, 226] width 31 height 31
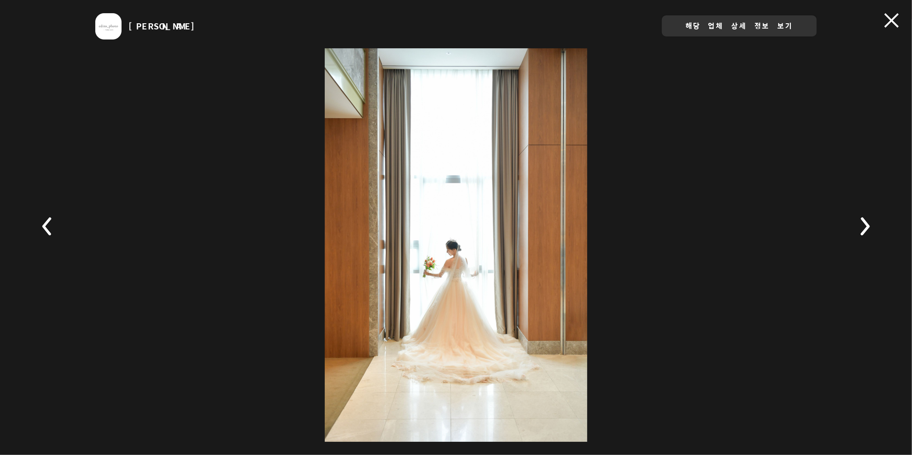
click at [855, 224] on rect at bounding box center [865, 226] width 31 height 31
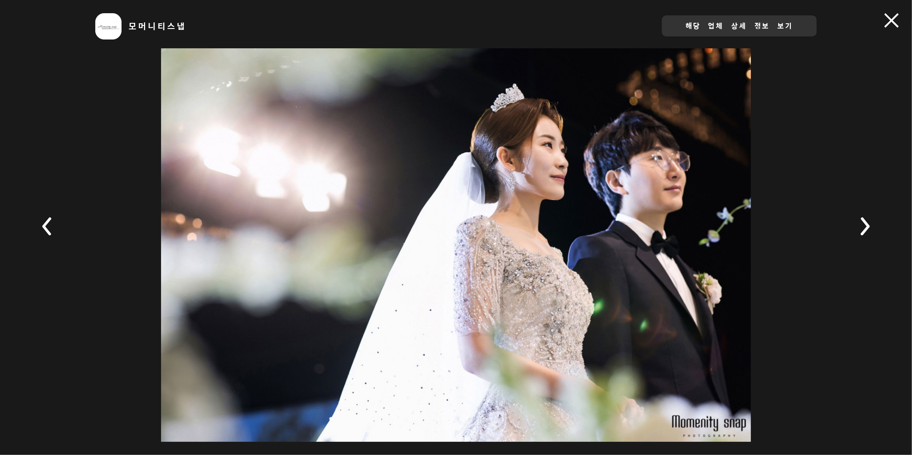
click at [855, 224] on rect at bounding box center [865, 226] width 31 height 31
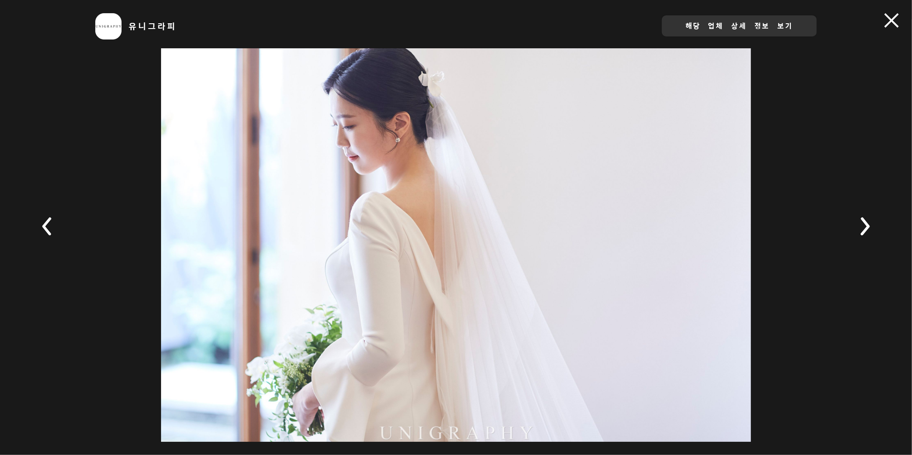
click at [855, 224] on rect at bounding box center [865, 226] width 31 height 31
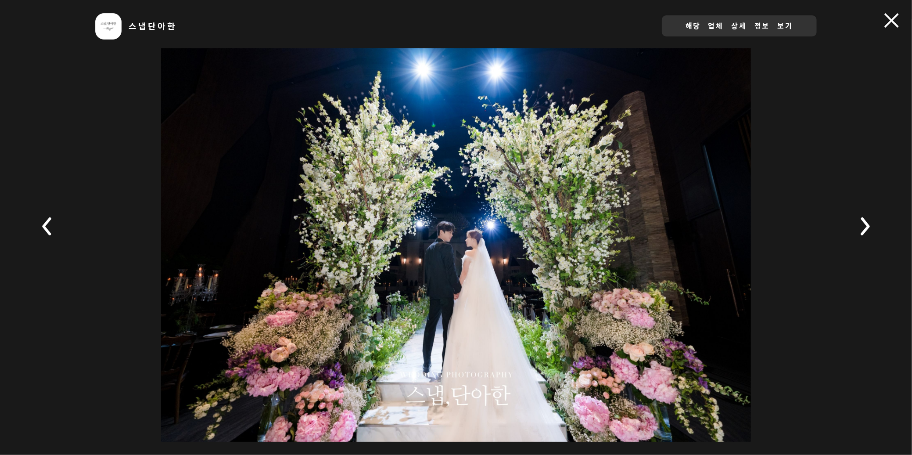
click at [855, 224] on rect at bounding box center [865, 226] width 31 height 31
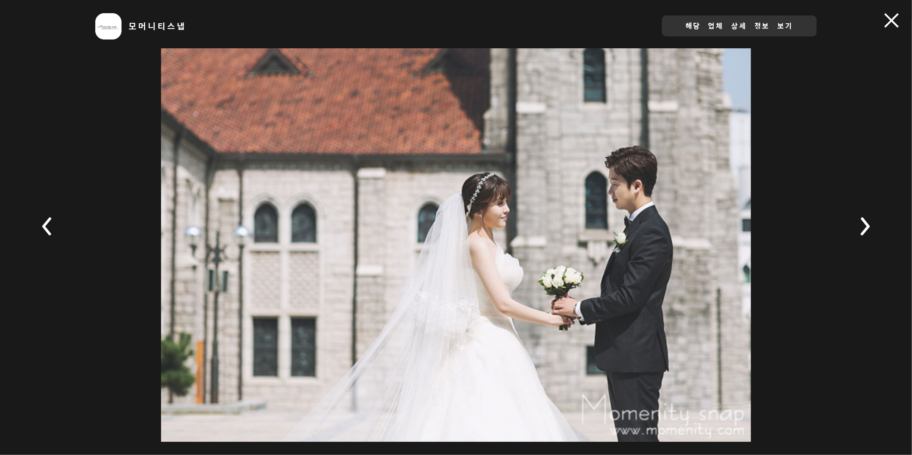
click at [855, 224] on rect at bounding box center [865, 226] width 31 height 31
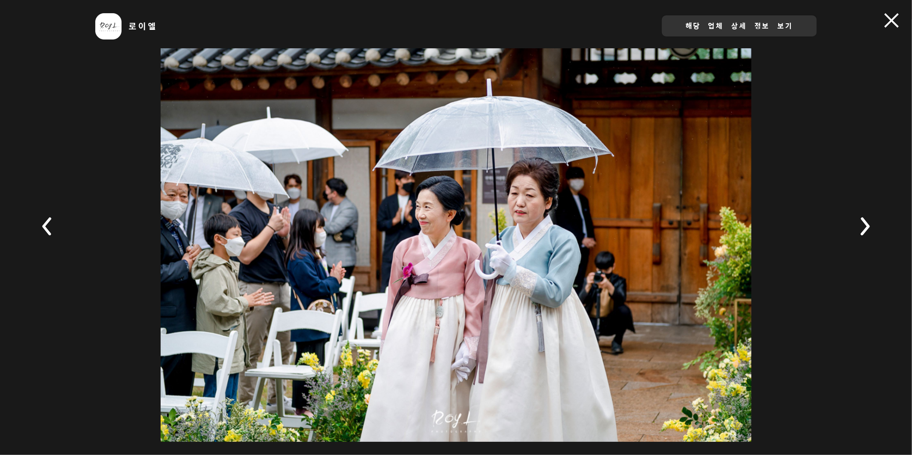
click at [890, 18] on span at bounding box center [892, 20] width 14 height 14
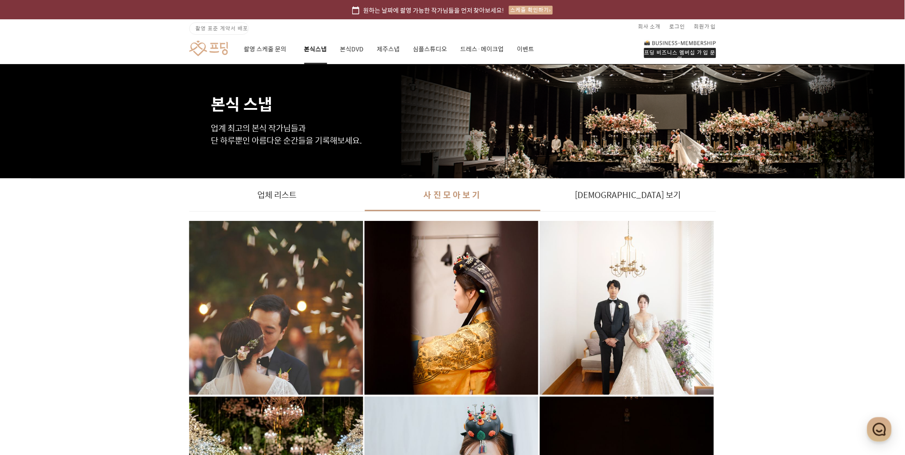
click at [311, 50] on link "본식스냅" at bounding box center [315, 49] width 23 height 30
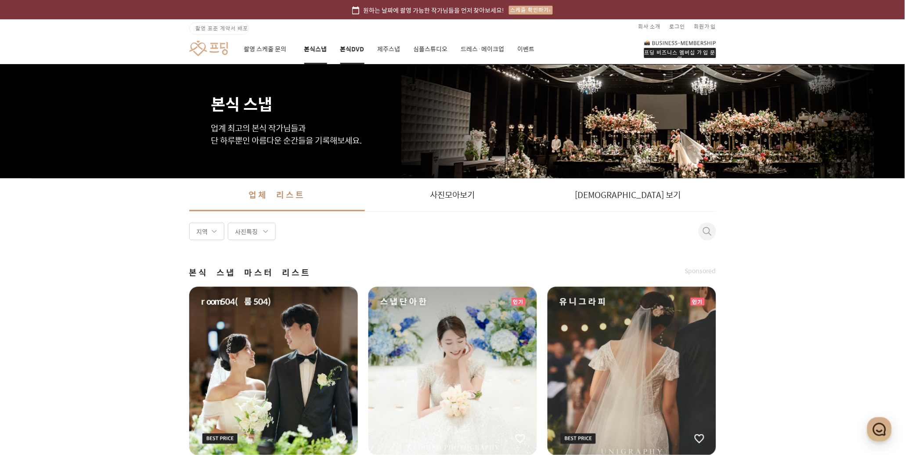
click at [342, 48] on link "본식DVD" at bounding box center [352, 49] width 24 height 30
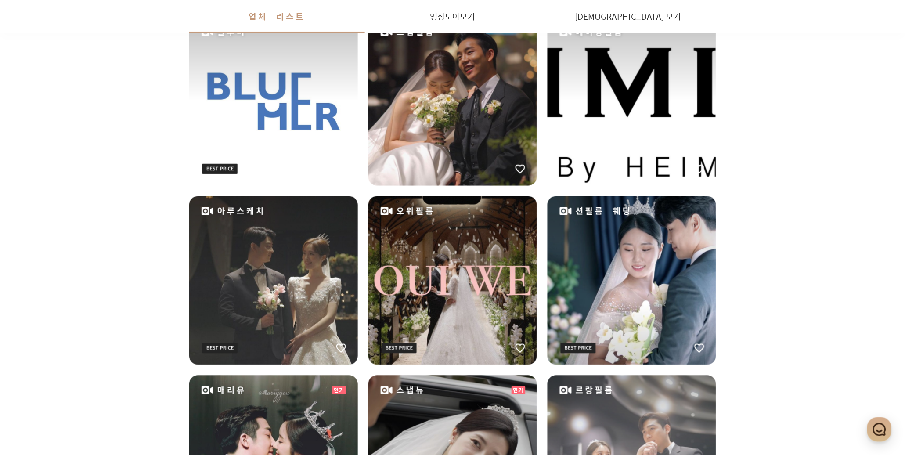
scroll to position [334, 0]
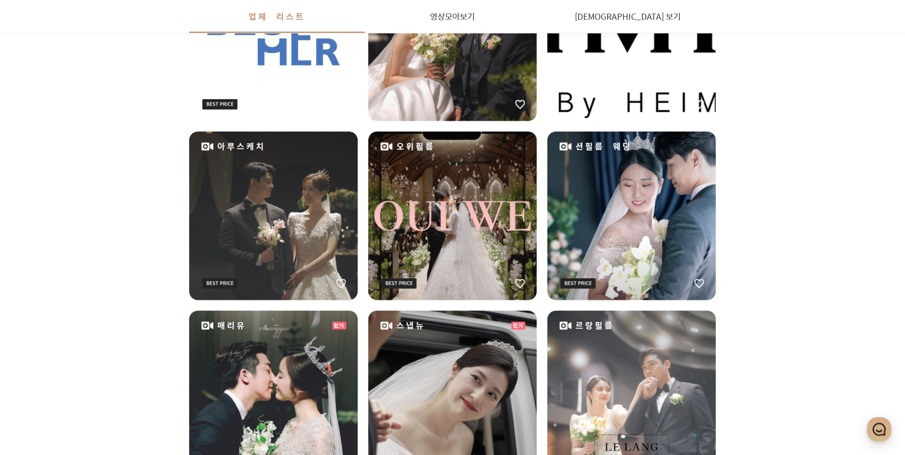
click at [423, 212] on div "오위필름" at bounding box center [452, 216] width 169 height 169
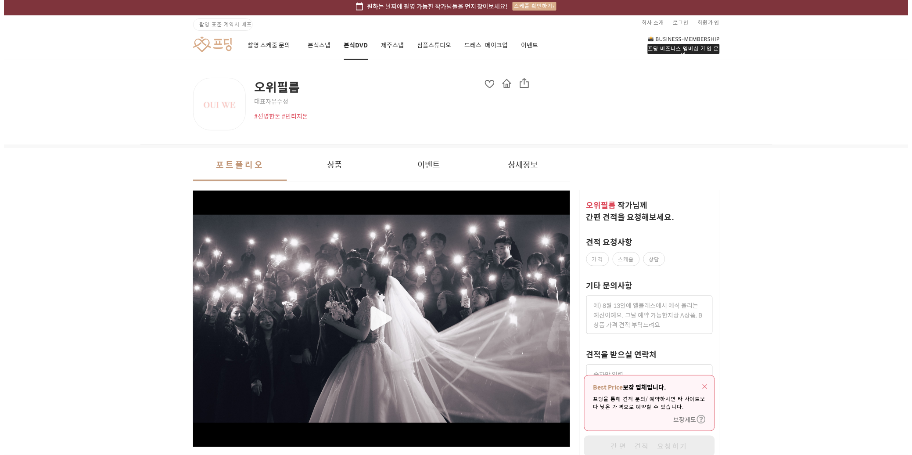
scroll to position [143, 0]
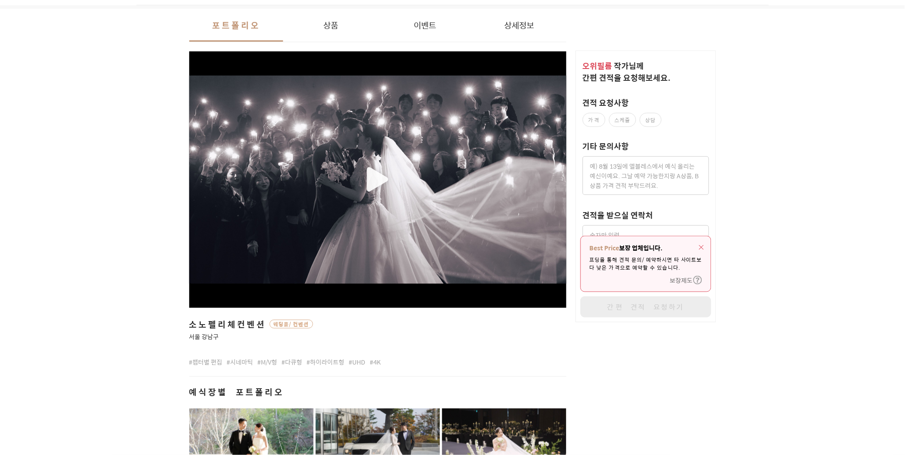
click at [370, 178] on div "button" at bounding box center [378, 180] width 378 height 209
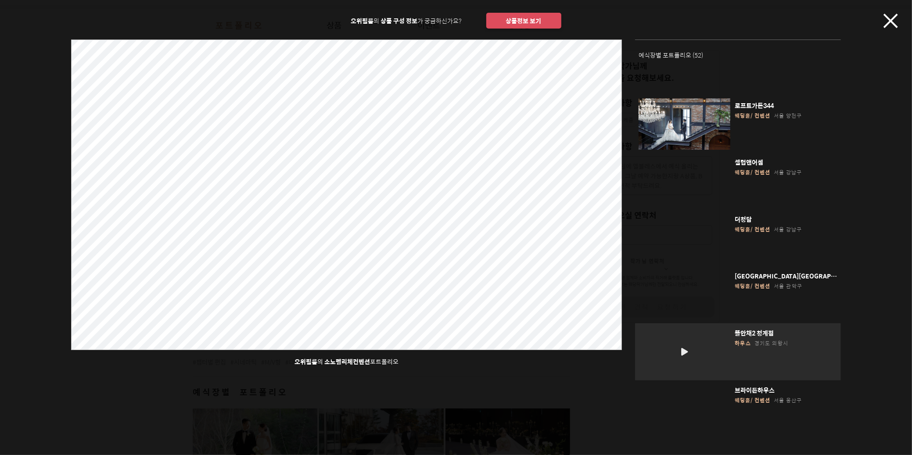
scroll to position [954, 0]
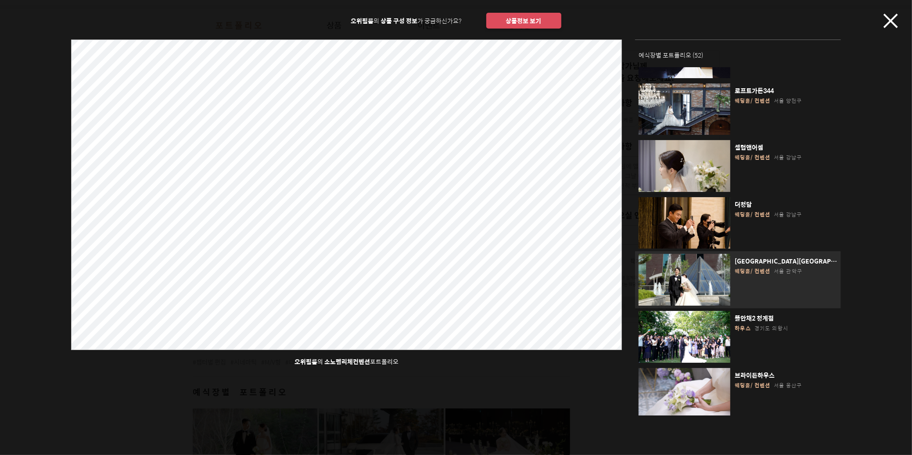
click at [691, 254] on div "button" at bounding box center [685, 280] width 92 height 52
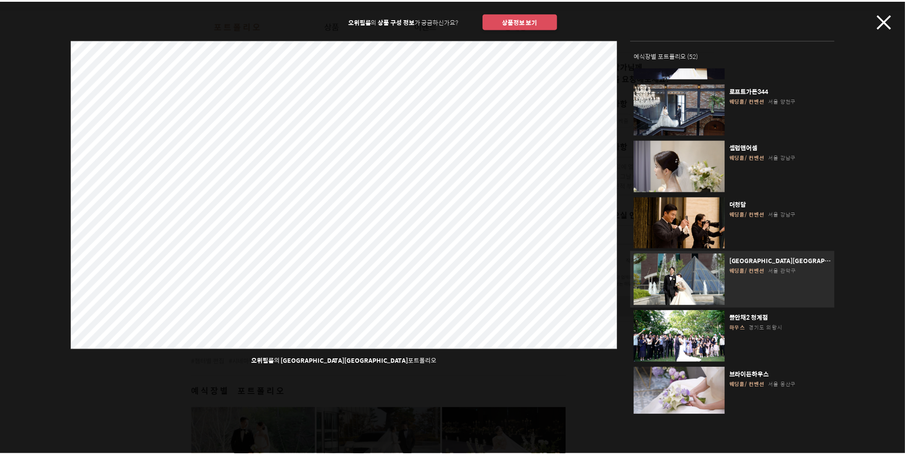
scroll to position [1073, 0]
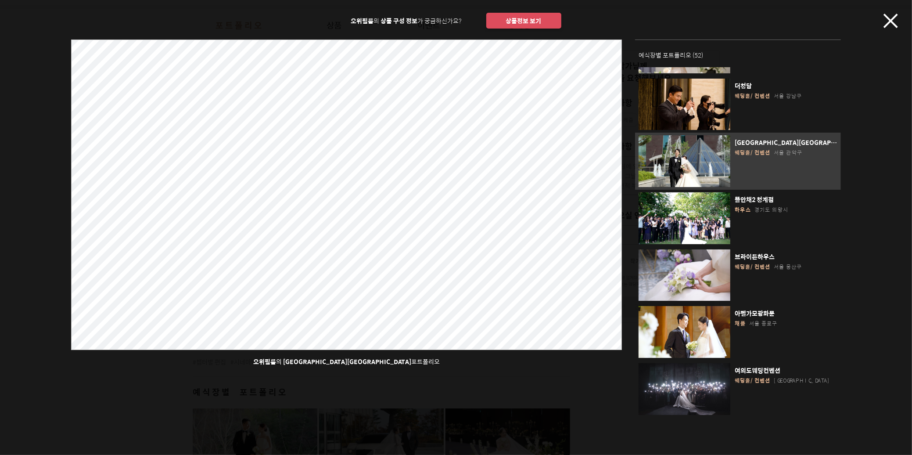
click at [888, 22] on icon "button" at bounding box center [891, 21] width 14 height 14
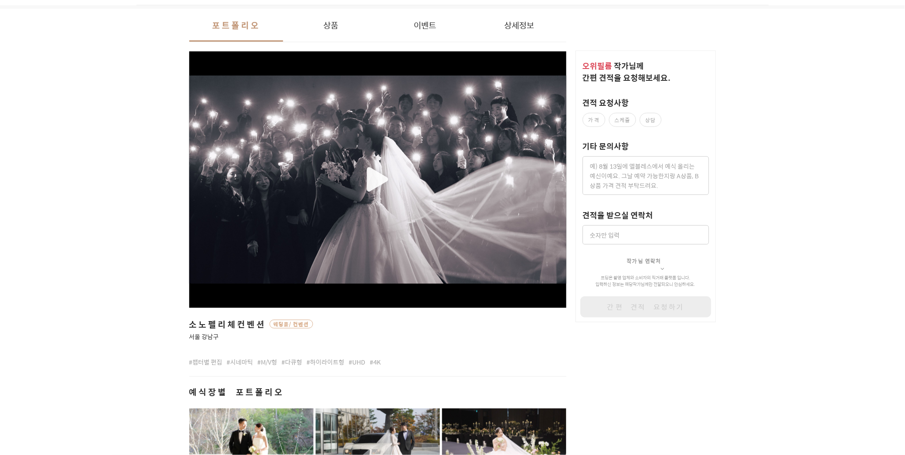
scroll to position [0, 0]
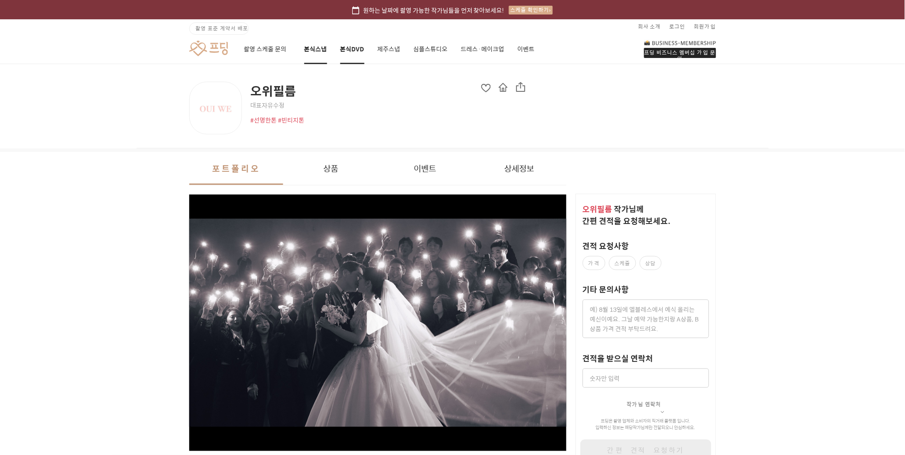
click at [314, 53] on link "본식스냅" at bounding box center [315, 49] width 23 height 30
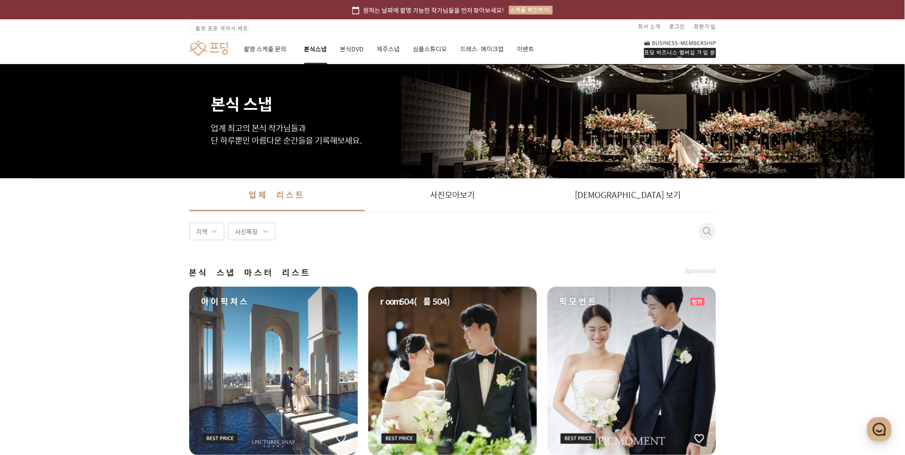
click at [267, 133] on p "업계 최고의 본식 작가님들과 단 하루뿐인 아름다운 순간들을 기록해보세요." at bounding box center [452, 134] width 483 height 25
click at [383, 45] on link "제주스냅" at bounding box center [388, 49] width 23 height 30
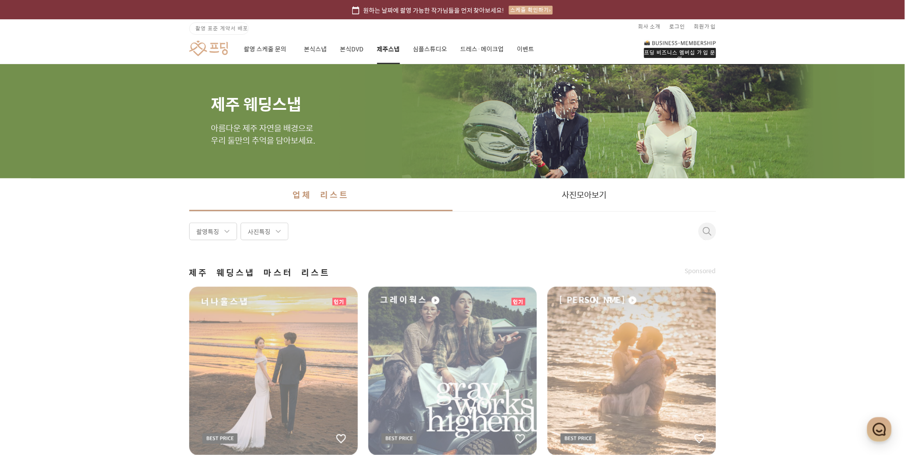
scroll to position [238, 0]
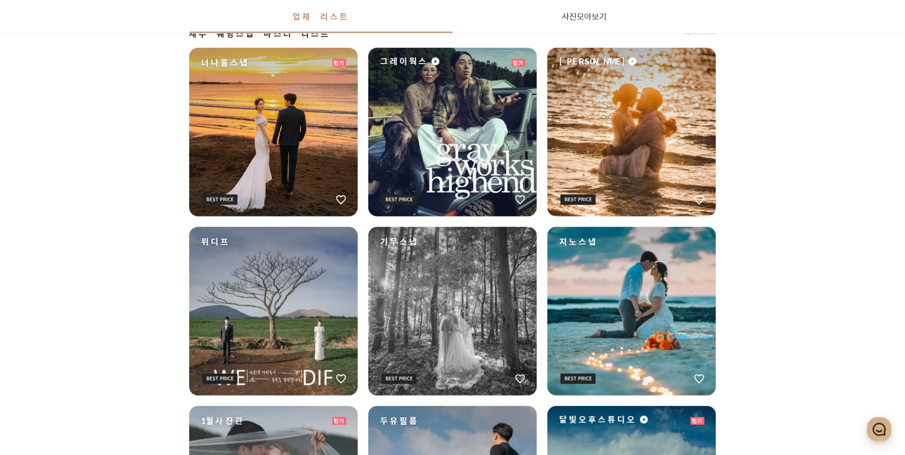
click at [279, 139] on div "너나울스냅" at bounding box center [273, 132] width 169 height 169
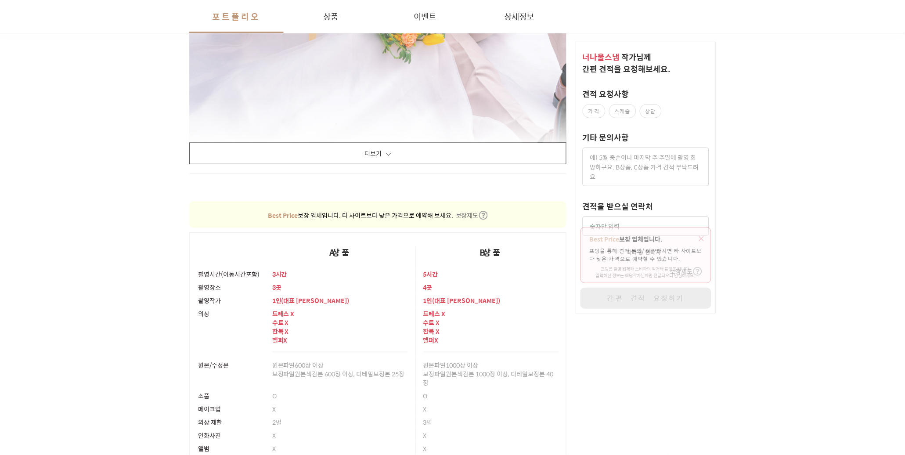
scroll to position [1479, 0]
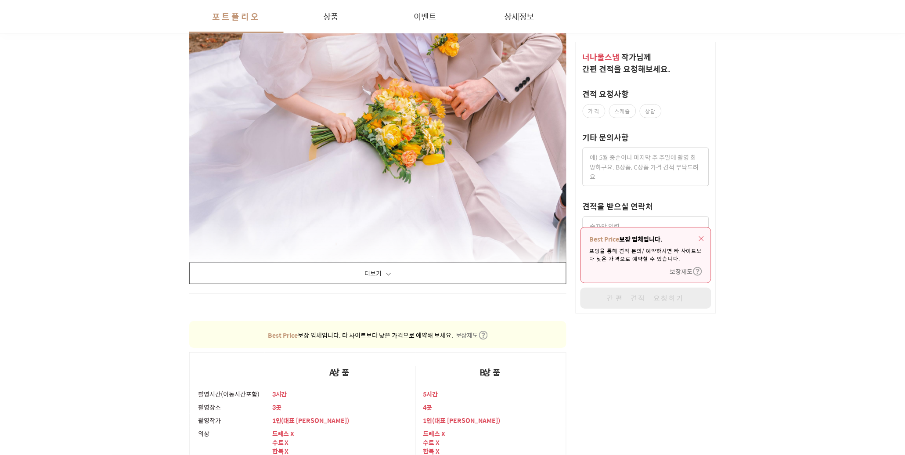
click at [371, 275] on button "더보기" at bounding box center [378, 273] width 378 height 22
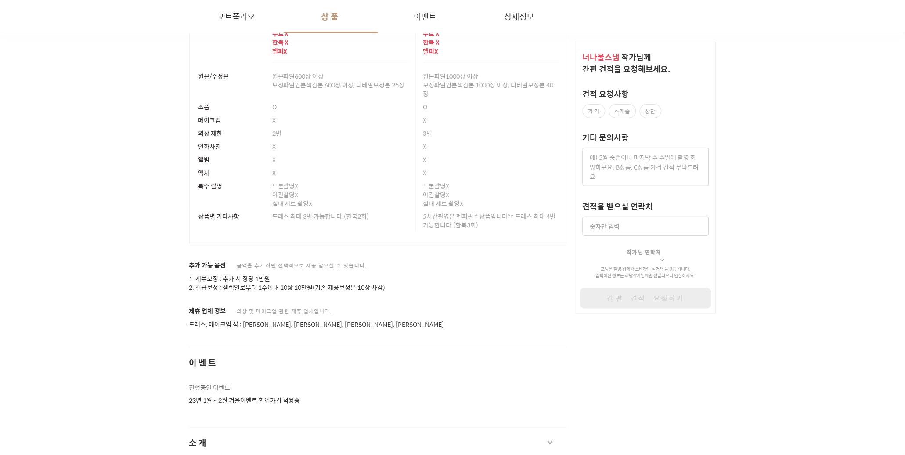
scroll to position [15653, 0]
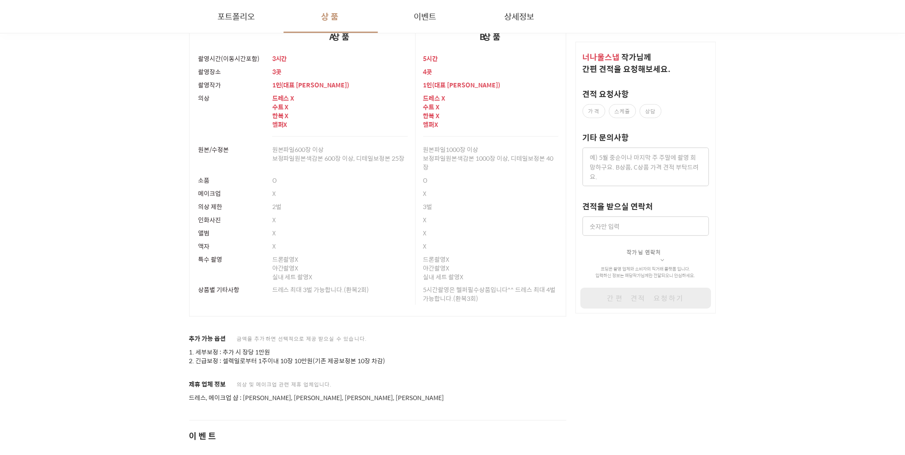
drag, startPoint x: 141, startPoint y: 219, endPoint x: 100, endPoint y: 235, distance: 44.1
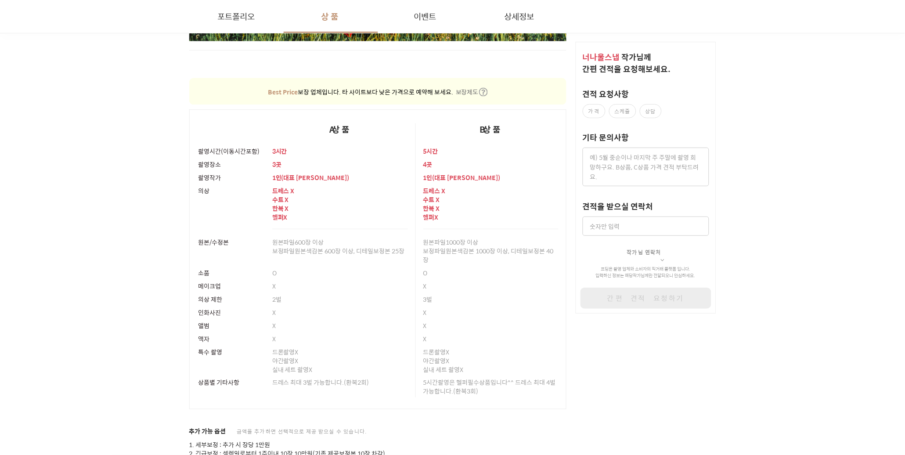
scroll to position [15557, 0]
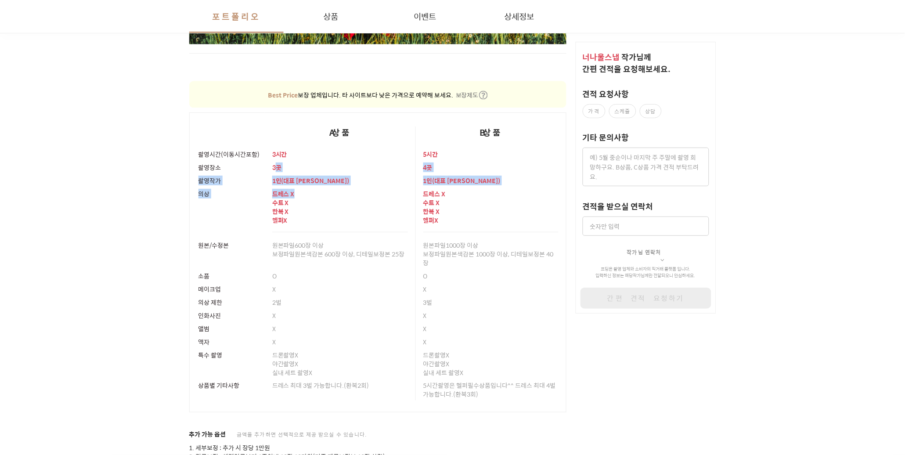
drag, startPoint x: 278, startPoint y: 166, endPoint x: 299, endPoint y: 196, distance: 37.3
click at [299, 195] on tbody "촬영시간(이동시간포함) 3시간 5시간 촬영장소 3곳 4곳 촬영작가 1 인 ( 대표 강태진 ) 1 인 ( 대표 [PERSON_NAME] ) [P…" at bounding box center [377, 280] width 377 height 265
drag, startPoint x: 299, startPoint y: 196, endPoint x: 310, endPoint y: 214, distance: 21.1
click at [310, 214] on p "한복 X" at bounding box center [340, 211] width 136 height 9
drag, startPoint x: 283, startPoint y: 197, endPoint x: 285, endPoint y: 228, distance: 31.3
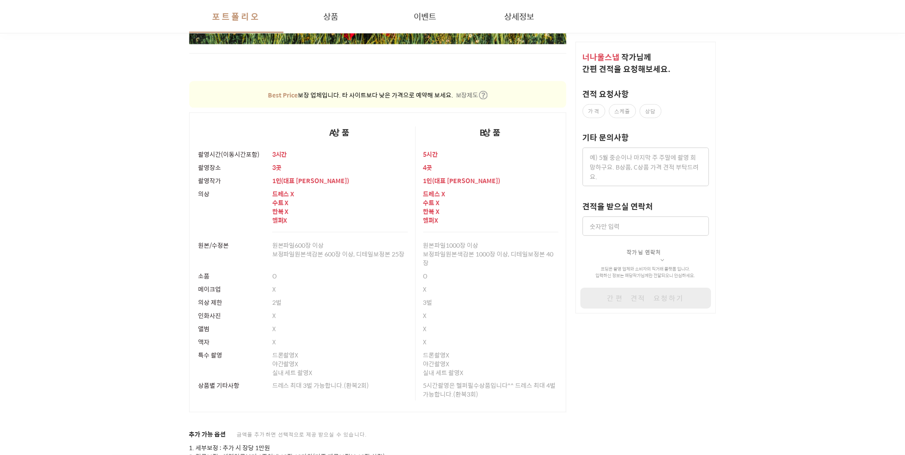
click at [285, 228] on div "드레스 X 수트 X 한복 X 헬퍼 X" at bounding box center [340, 209] width 136 height 45
drag, startPoint x: 285, startPoint y: 228, endPoint x: 331, endPoint y: 223, distance: 46.4
click at [331, 223] on p "헬퍼 X" at bounding box center [340, 220] width 136 height 9
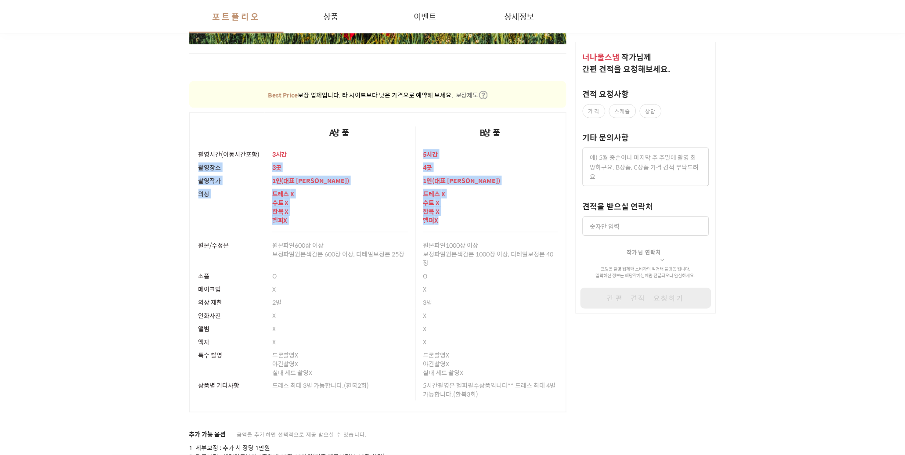
drag, startPoint x: 423, startPoint y: 151, endPoint x: 442, endPoint y: 222, distance: 72.7
click at [442, 222] on tbody "촬영시간(이동시간포함) 3시간 5시간 촬영장소 3곳 4곳 촬영작가 1 인 ( 대표 강태진 ) 1 인 ( 대표 [PERSON_NAME] ) [P…" at bounding box center [377, 280] width 377 height 265
drag, startPoint x: 442, startPoint y: 222, endPoint x: 436, endPoint y: 223, distance: 6.2
click at [436, 223] on span "X" at bounding box center [437, 220] width 4 height 10
drag, startPoint x: 436, startPoint y: 179, endPoint x: 443, endPoint y: 197, distance: 18.9
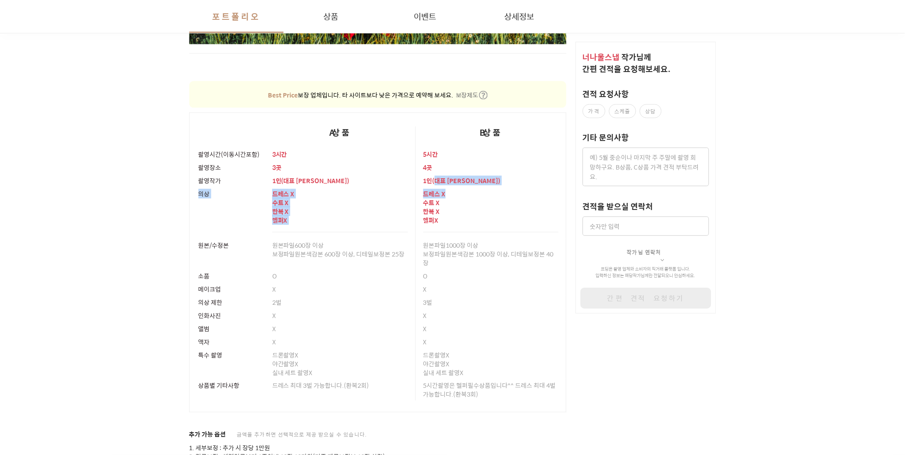
click at [443, 197] on tbody "촬영시간(이동시간포함) 3시간 5시간 촬영장소 3곳 4곳 촬영작가 1 인 ( 대표 강태진 ) 1 인 ( 대표 [PERSON_NAME] ) [P…" at bounding box center [377, 280] width 377 height 265
drag, startPoint x: 443, startPoint y: 197, endPoint x: 439, endPoint y: 220, distance: 24.0
click at [439, 220] on span "X" at bounding box center [437, 220] width 4 height 10
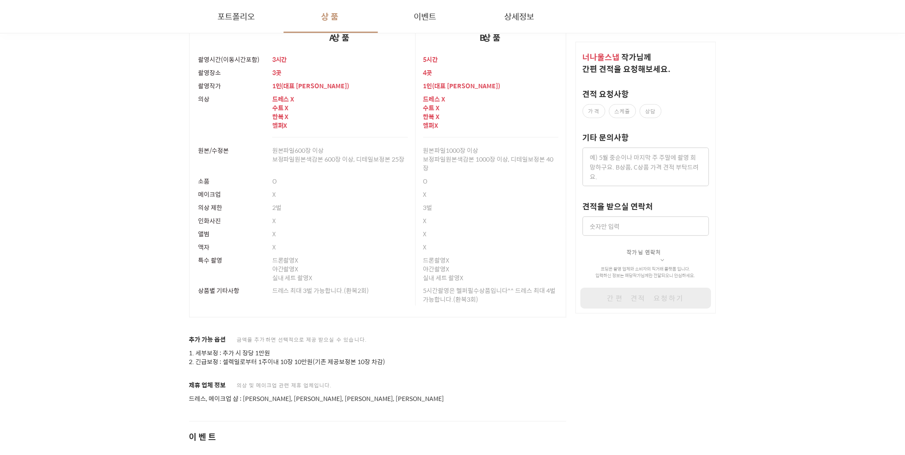
scroll to position [15653, 0]
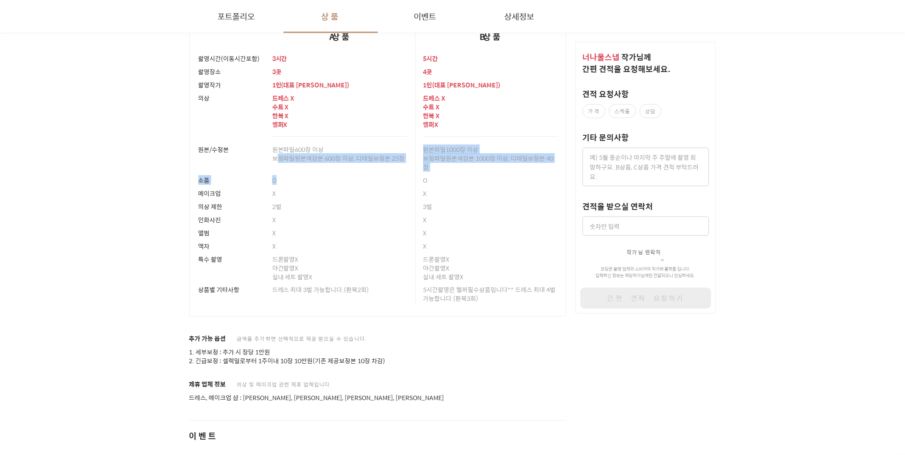
drag, startPoint x: 278, startPoint y: 155, endPoint x: 334, endPoint y: 184, distance: 62.6
click at [334, 180] on tbody "촬영시간(이동시간포함) 3시간 5시간 촬영장소 3곳 4곳 촬영작가 1 인 ( 대표 강태진 ) 1 인 ( 대표 [PERSON_NAME] ) [P…" at bounding box center [377, 184] width 377 height 265
drag, startPoint x: 334, startPoint y: 184, endPoint x: 333, endPoint y: 193, distance: 9.2
click at [333, 193] on p "X" at bounding box center [340, 193] width 136 height 9
drag, startPoint x: 285, startPoint y: 152, endPoint x: 368, endPoint y: 184, distance: 88.8
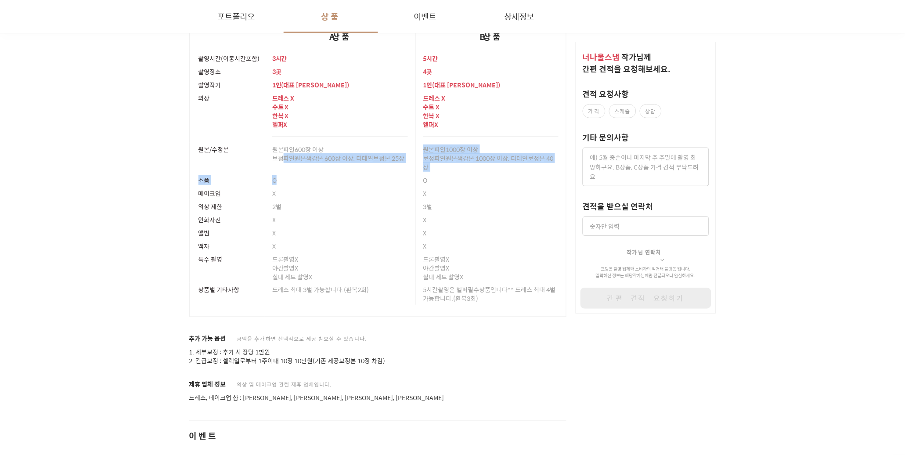
click at [368, 184] on tbody "촬영시간(이동시간포함) 3시간 5시간 촬영장소 3곳 4곳 촬영작가 1 인 ( 대표 강태진 ) 1 인 ( 대표 [PERSON_NAME] ) [P…" at bounding box center [377, 184] width 377 height 265
drag, startPoint x: 368, startPoint y: 184, endPoint x: 426, endPoint y: 160, distance: 62.6
click at [326, 174] on div "O" at bounding box center [340, 179] width 136 height 13
click at [440, 154] on p "보정파일 원본색감본 1000장 이상, 디테일보정본 40장" at bounding box center [491, 163] width 136 height 18
drag, startPoint x: 425, startPoint y: 147, endPoint x: 476, endPoint y: 198, distance: 72.6
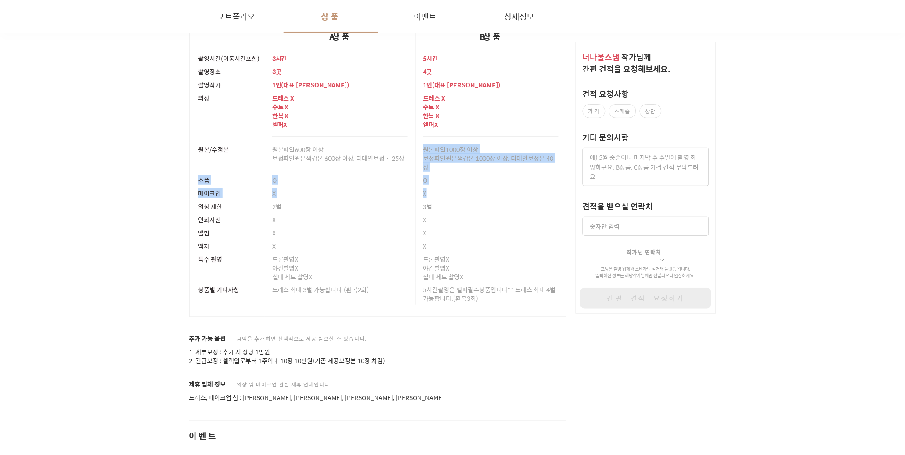
click at [478, 196] on tbody "촬영시간(이동시간포함) 3시간 5시간 촬영장소 3곳 4곳 촬영작가 1 인 ( 대표 강태진 ) 1 인 ( 대표 [PERSON_NAME] ) [P…" at bounding box center [377, 184] width 377 height 265
drag, startPoint x: 476, startPoint y: 198, endPoint x: 470, endPoint y: 260, distance: 62.3
click at [470, 260] on p "드론촬영 X" at bounding box center [491, 259] width 136 height 9
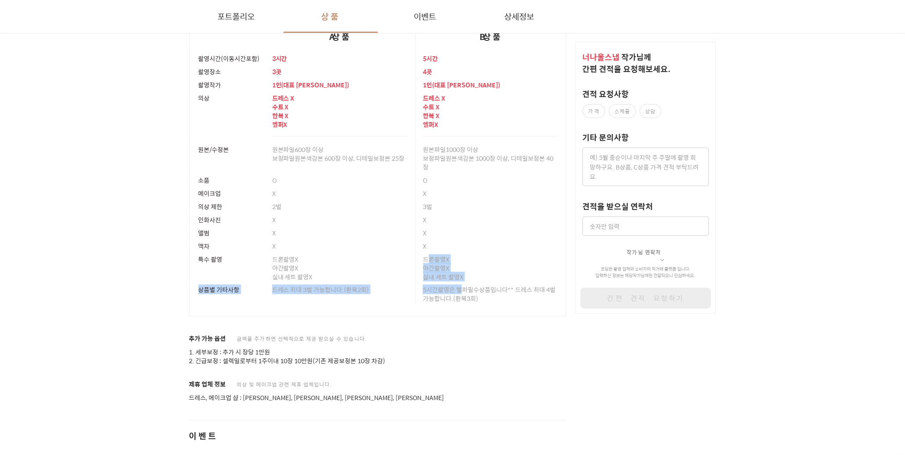
drag, startPoint x: 429, startPoint y: 257, endPoint x: 464, endPoint y: 287, distance: 46.7
click at [464, 287] on tbody "촬영시간(이동시간포함) 3시간 5시간 촬영장소 3곳 4곳 촬영작가 1 인 ( 대표 강태진 ) 1 인 ( 대표 [PERSON_NAME] ) [P…" at bounding box center [377, 184] width 377 height 265
click at [342, 270] on p "야간촬영 X" at bounding box center [340, 267] width 136 height 9
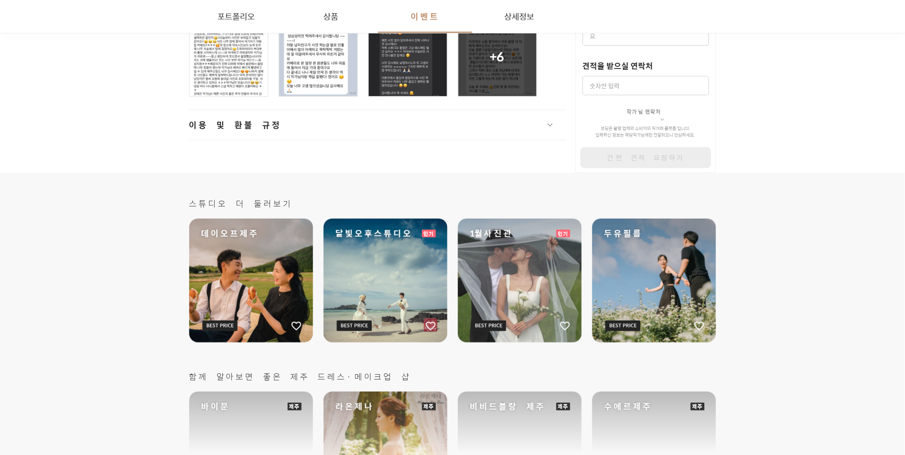
scroll to position [16368, 0]
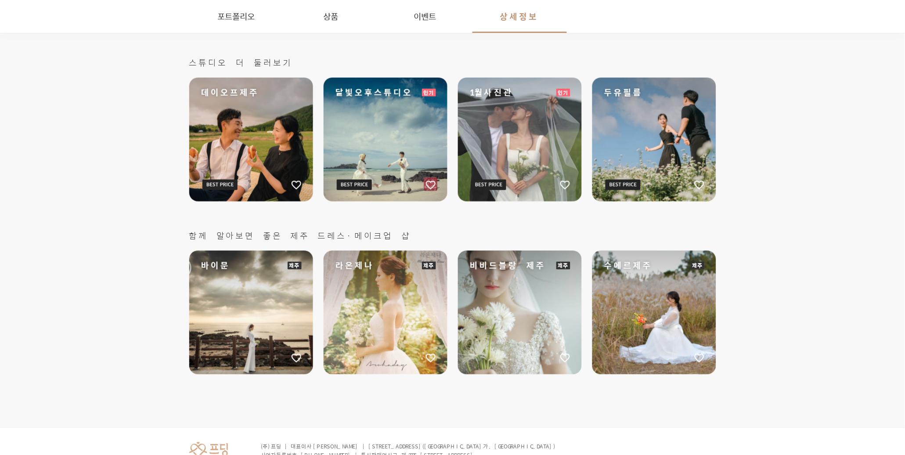
click at [257, 299] on div "바이문" at bounding box center [251, 313] width 124 height 124
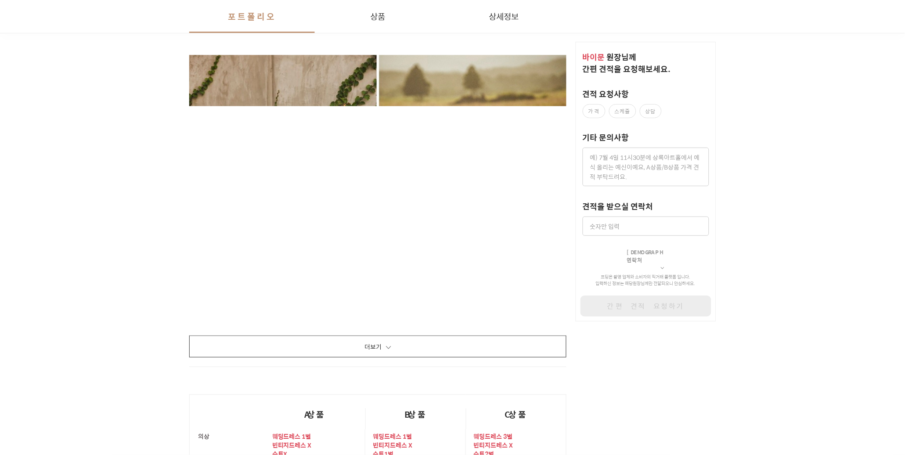
scroll to position [907, 0]
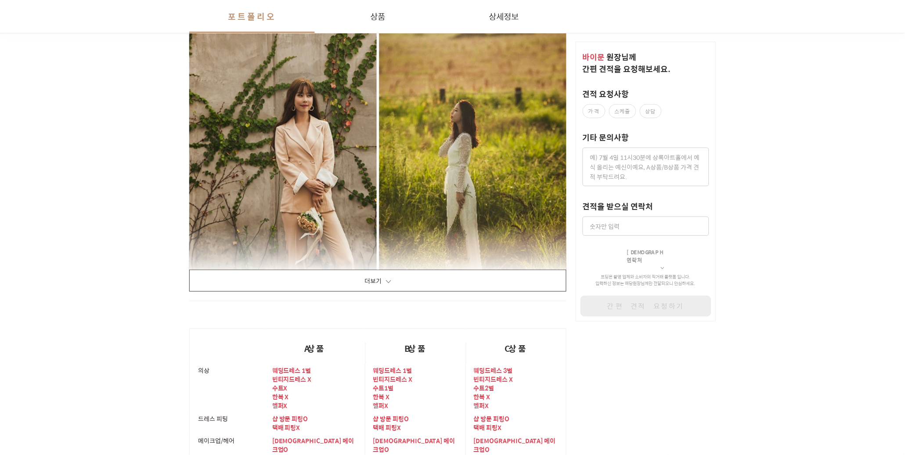
click at [392, 279] on button "더보기" at bounding box center [378, 281] width 378 height 22
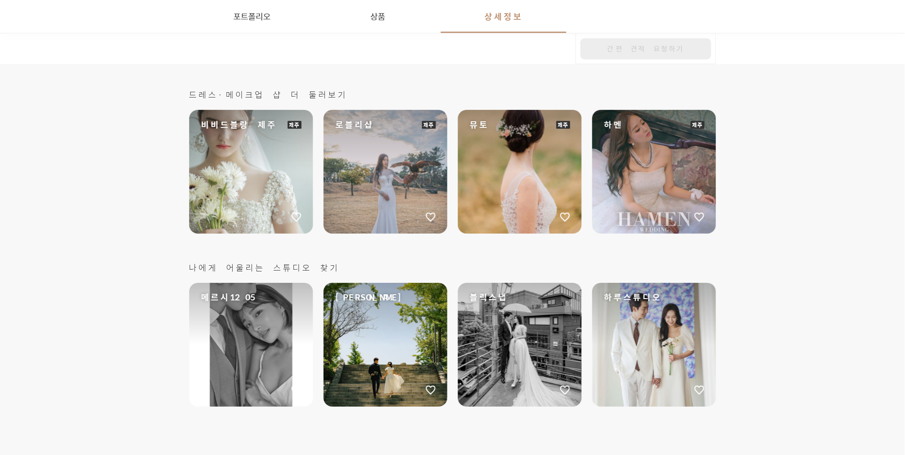
scroll to position [5511, 0]
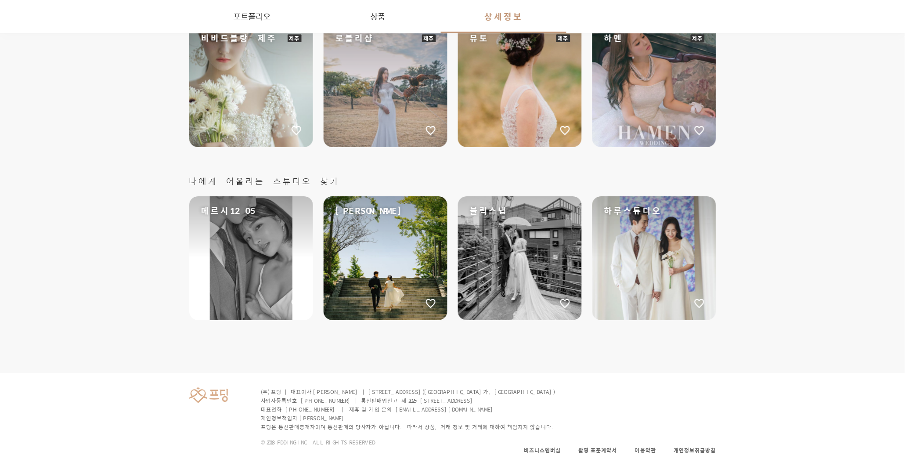
click at [259, 251] on div "메르시1205" at bounding box center [251, 258] width 124 height 124
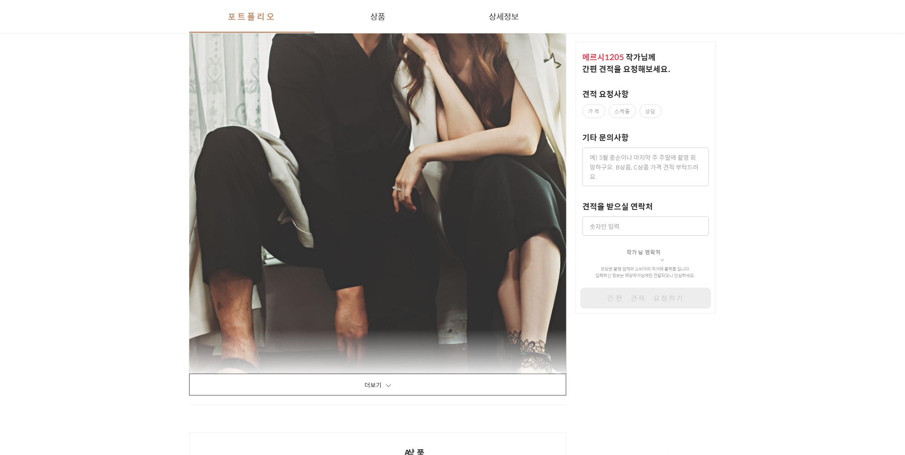
scroll to position [1527, 0]
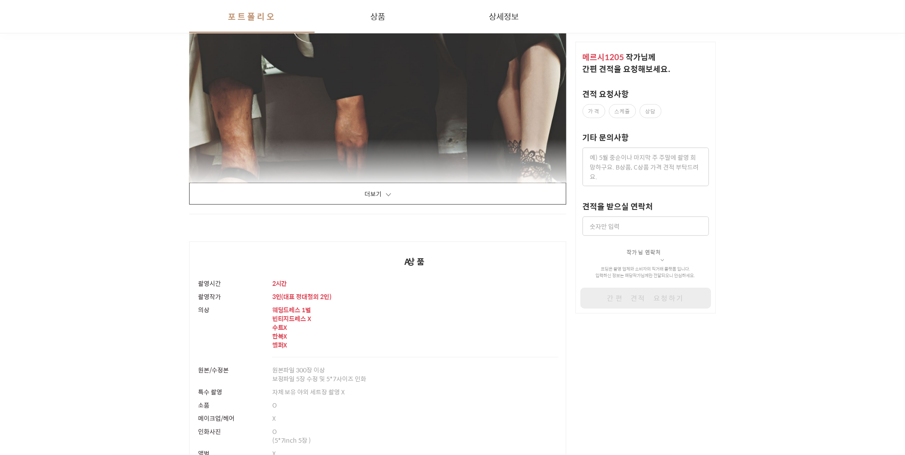
click at [378, 184] on button "더보기" at bounding box center [378, 194] width 378 height 22
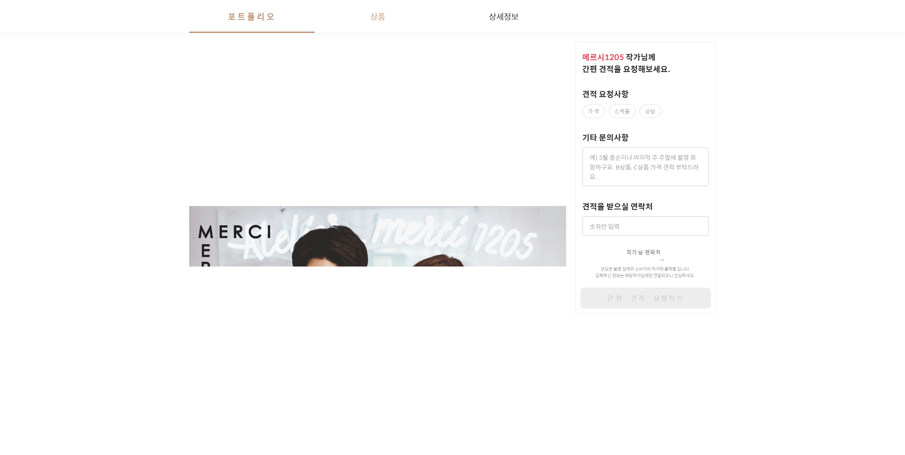
scroll to position [14364, 0]
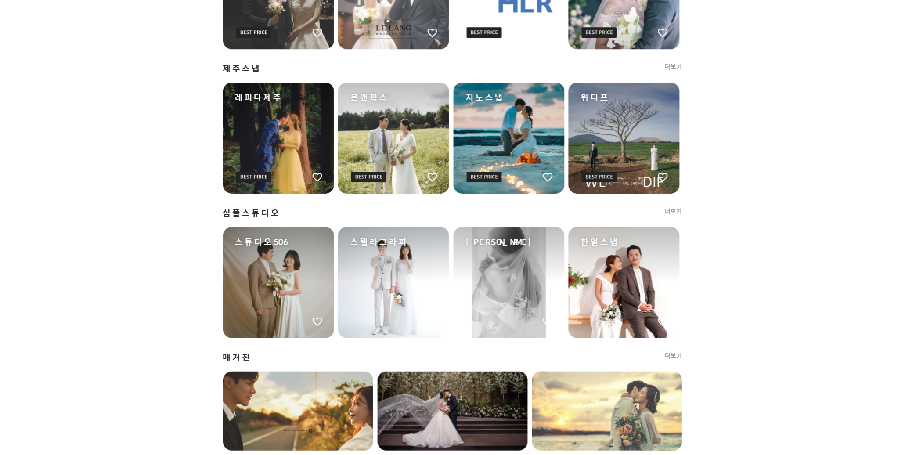
scroll to position [705, 0]
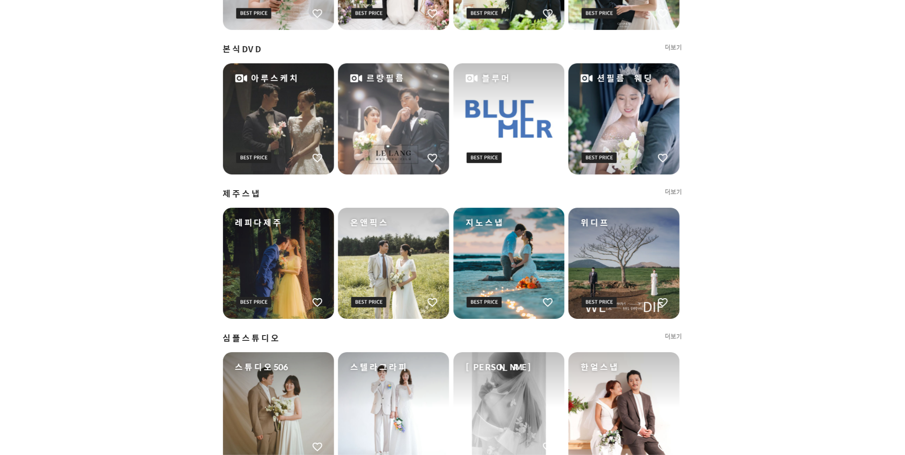
click at [496, 241] on div "지노스냅" at bounding box center [509, 263] width 111 height 111
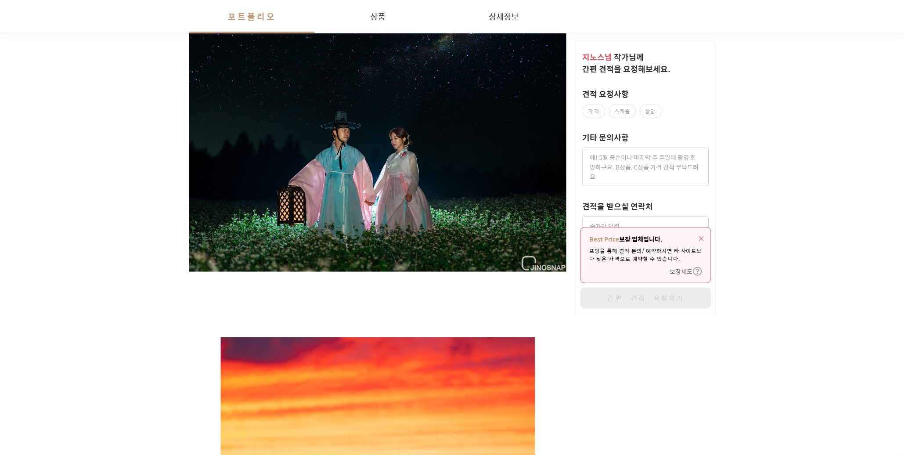
scroll to position [191, 0]
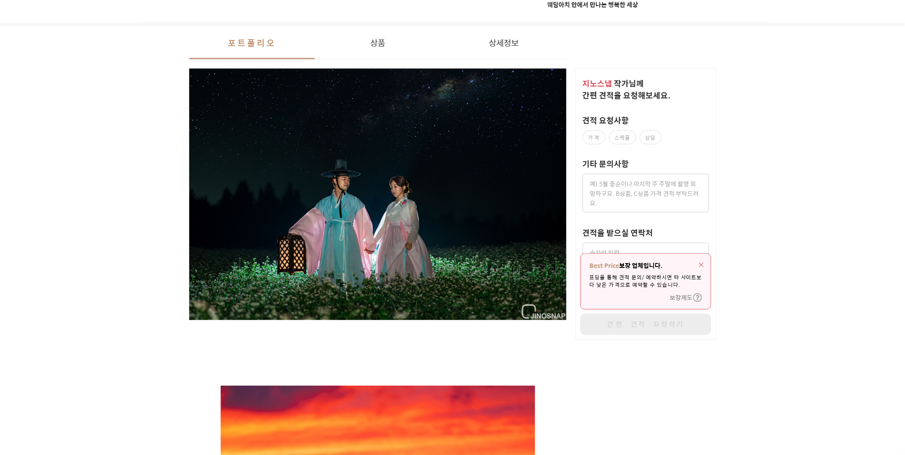
drag, startPoint x: 155, startPoint y: 242, endPoint x: 116, endPoint y: 245, distance: 38.8
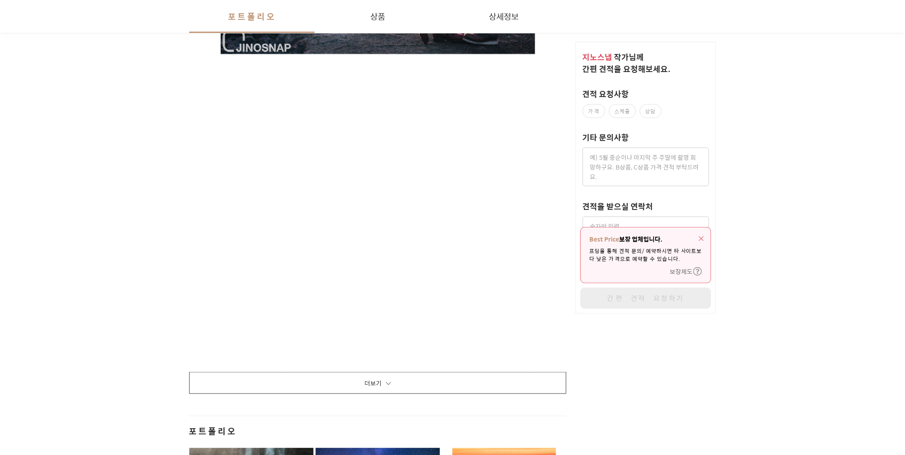
scroll to position [1002, 0]
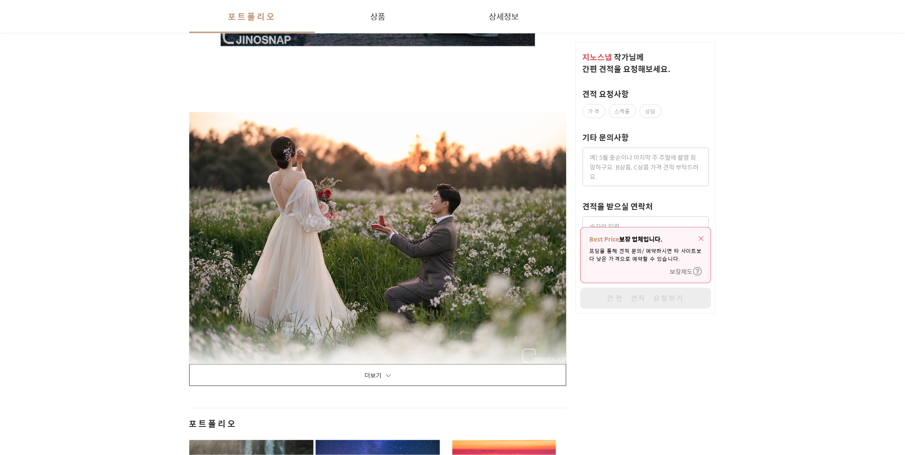
click at [416, 376] on button "더보기" at bounding box center [378, 375] width 378 height 22
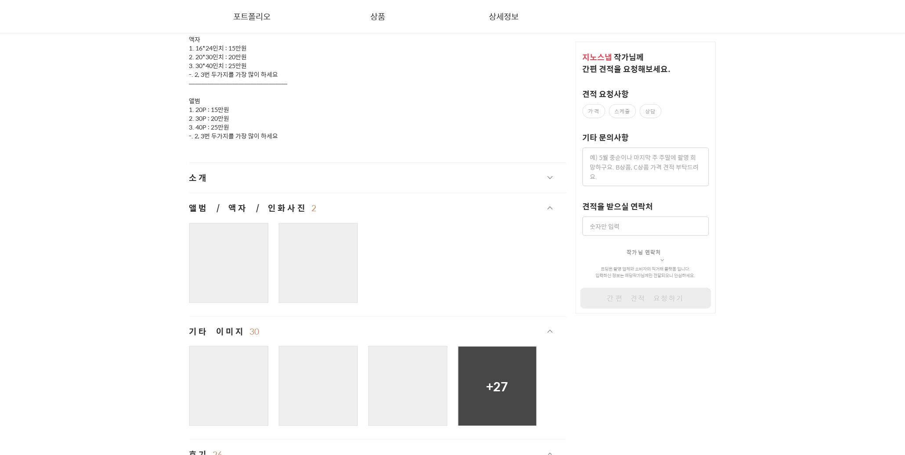
scroll to position [13982, 0]
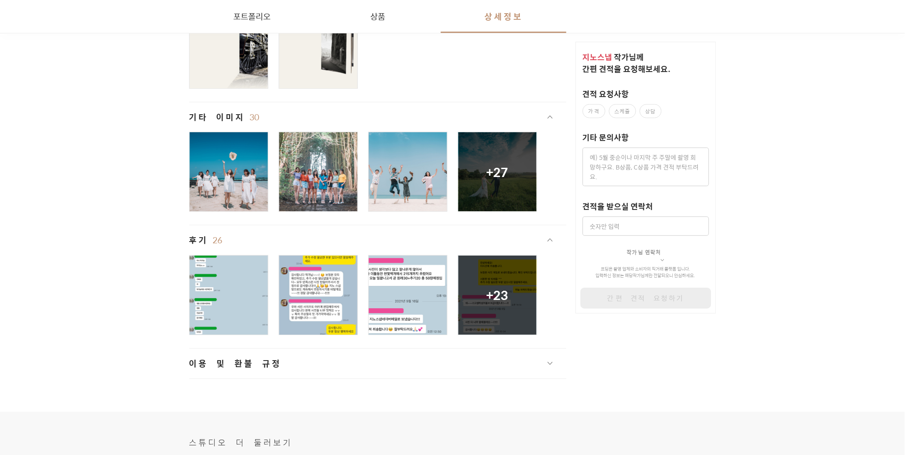
click at [241, 167] on div at bounding box center [229, 171] width 78 height 79
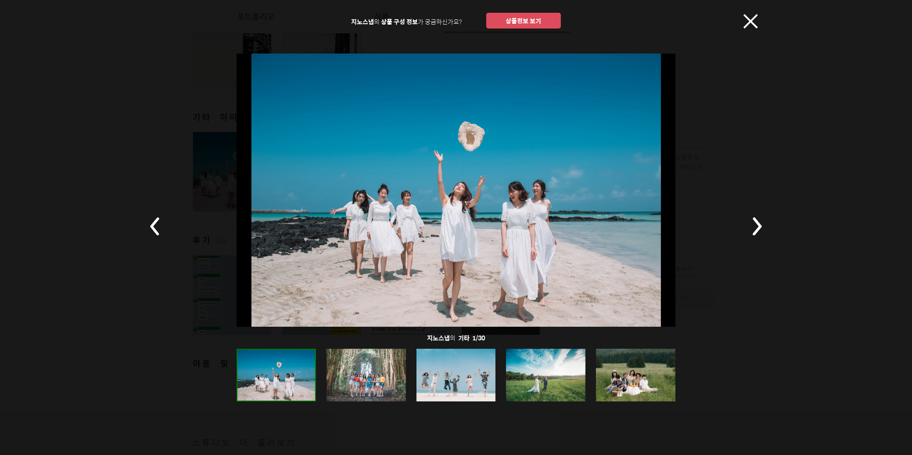
click at [760, 226] on icon at bounding box center [757, 226] width 9 height 18
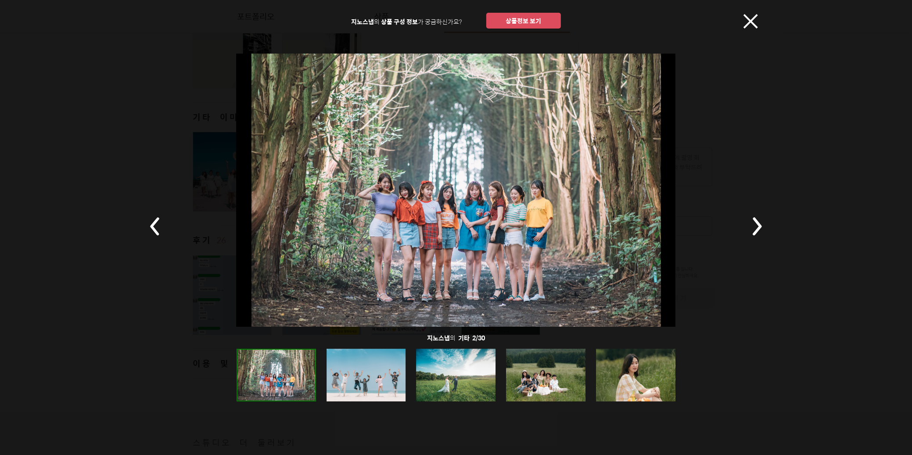
click at [758, 227] on rect at bounding box center [757, 226] width 31 height 31
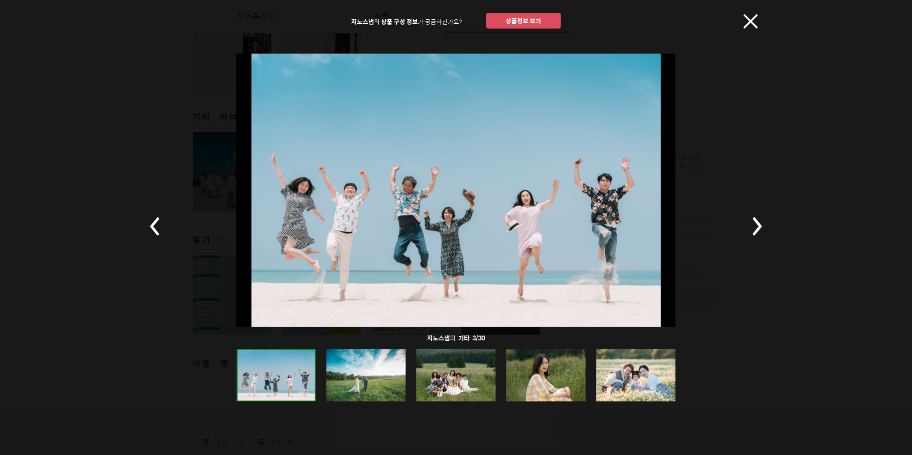
click at [758, 227] on rect at bounding box center [757, 226] width 31 height 31
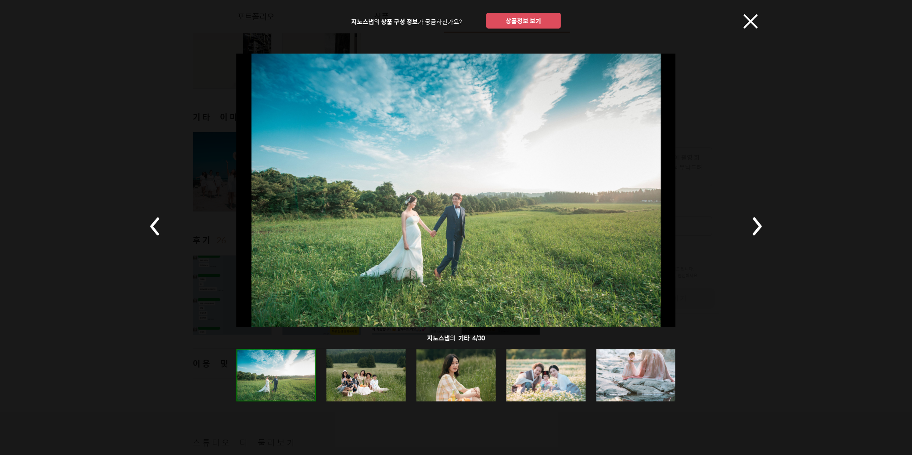
click at [758, 227] on rect at bounding box center [757, 226] width 31 height 31
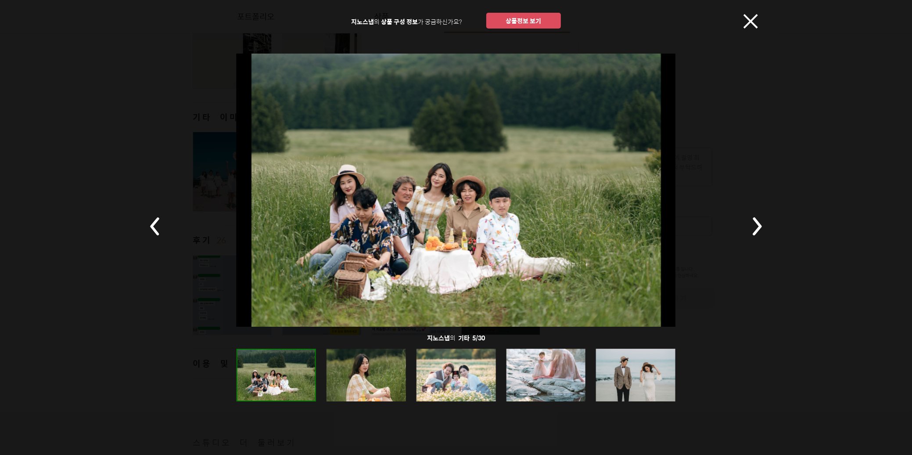
click at [758, 227] on rect at bounding box center [757, 226] width 31 height 31
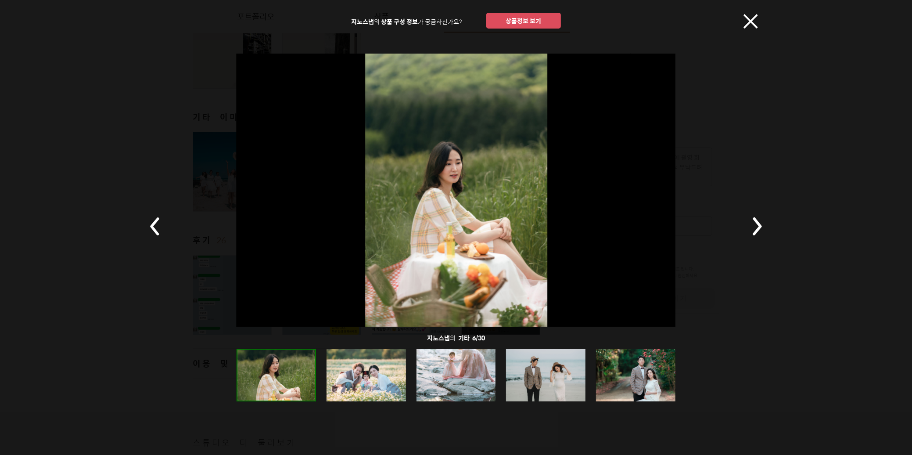
click at [756, 227] on rect at bounding box center [757, 226] width 31 height 31
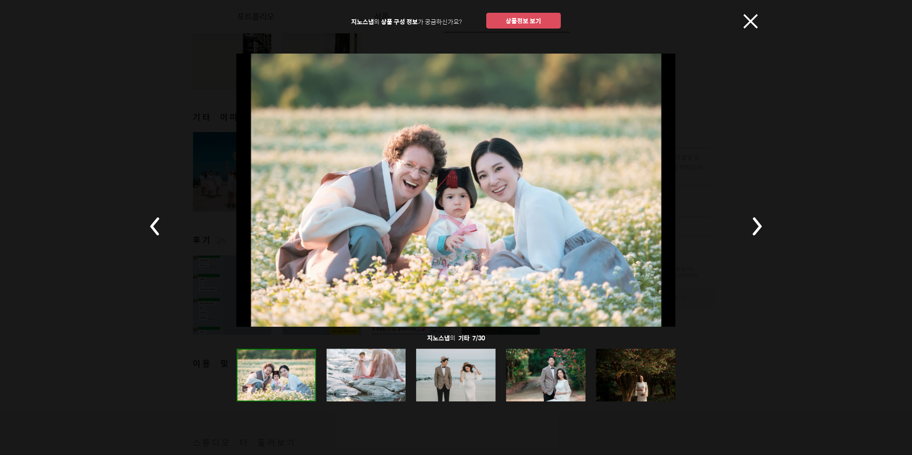
click at [756, 227] on rect at bounding box center [757, 226] width 31 height 31
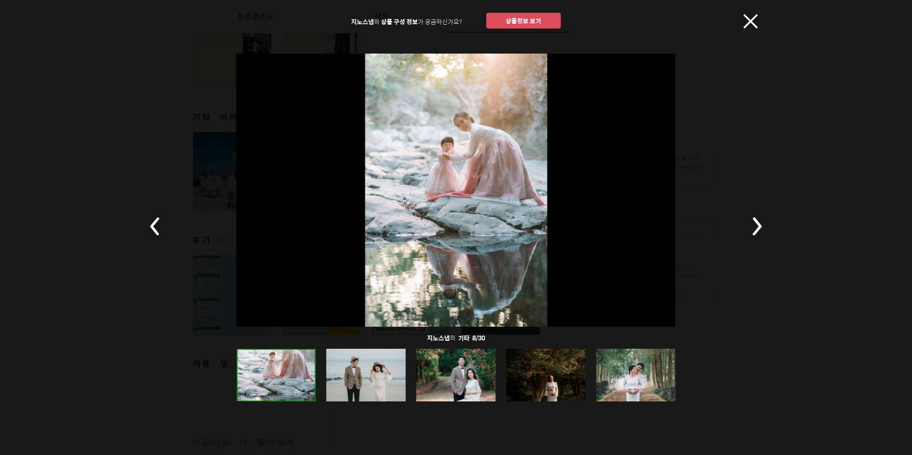
click at [754, 227] on rect at bounding box center [757, 226] width 31 height 31
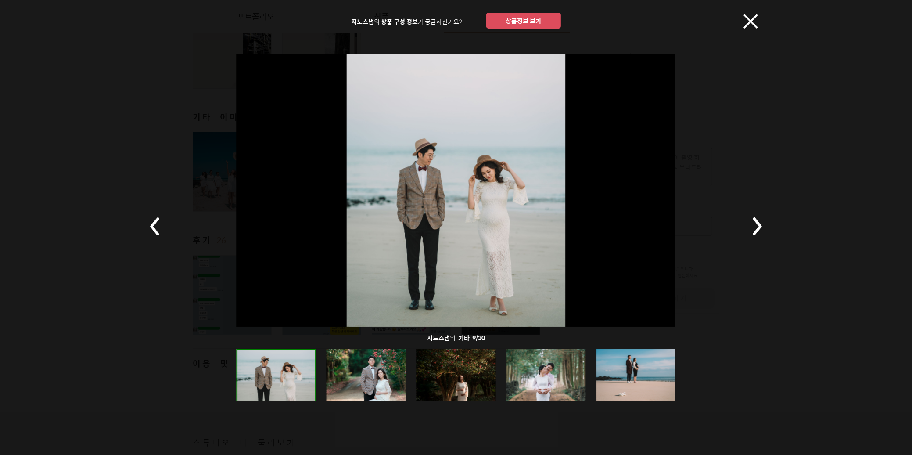
click at [754, 227] on rect at bounding box center [757, 226] width 31 height 31
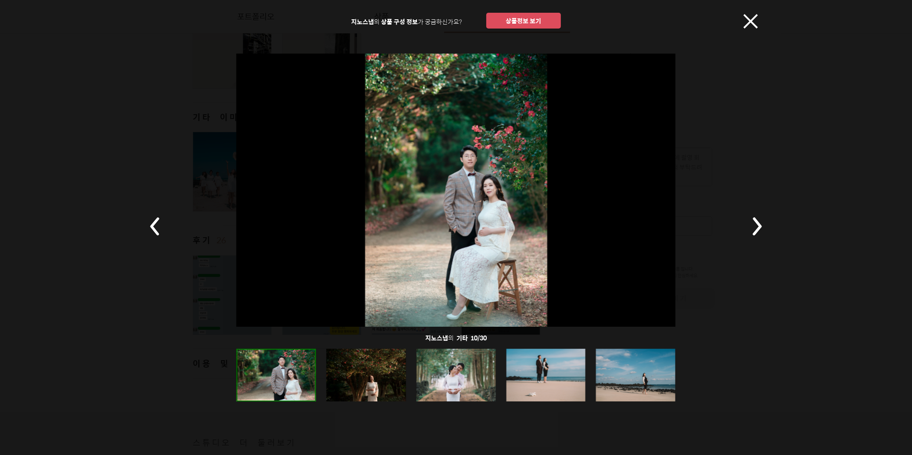
click at [754, 227] on rect at bounding box center [757, 226] width 31 height 31
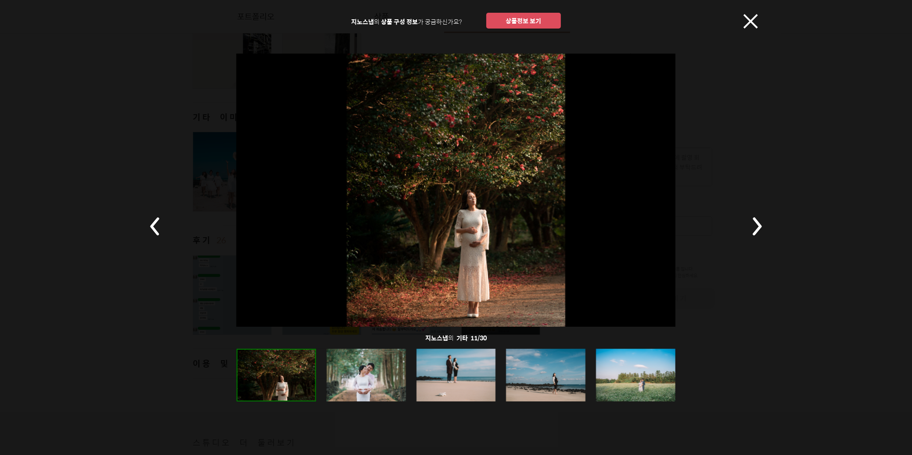
click at [754, 227] on rect at bounding box center [757, 226] width 31 height 31
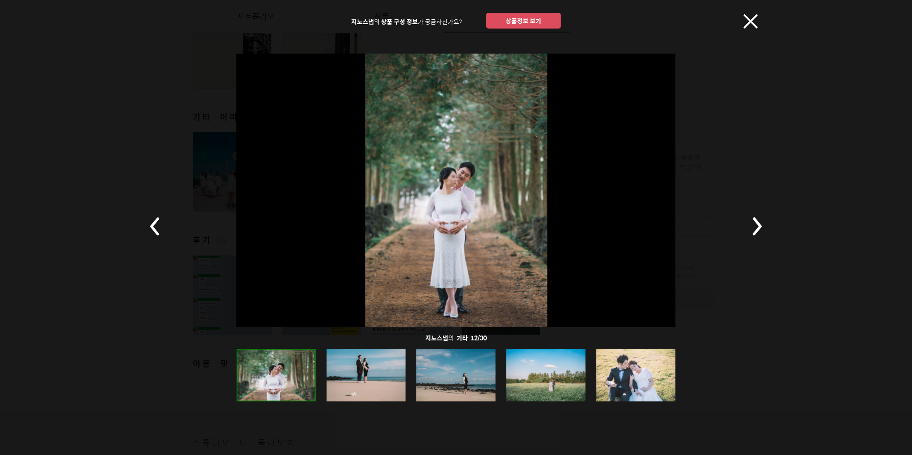
click at [754, 227] on rect at bounding box center [757, 226] width 31 height 31
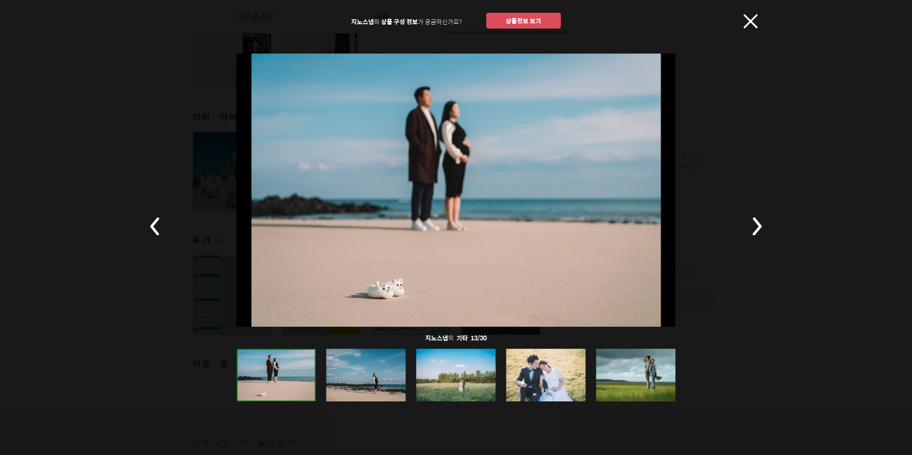
click at [754, 227] on rect at bounding box center [757, 226] width 31 height 31
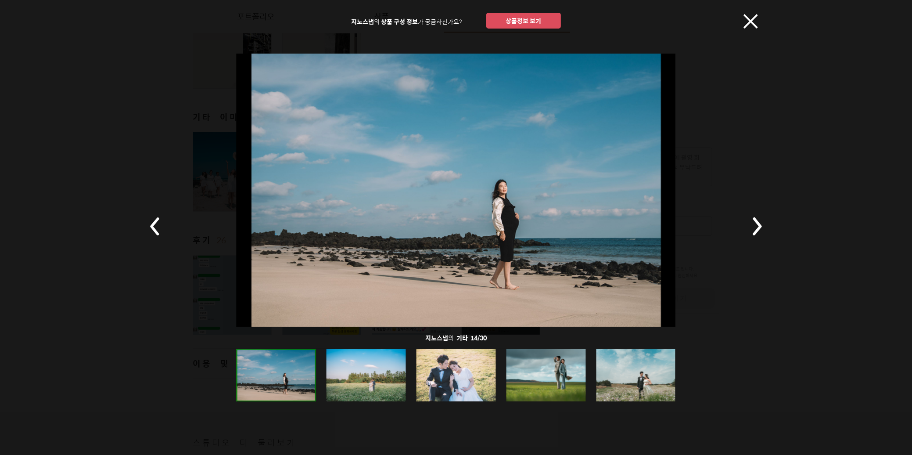
click at [749, 23] on icon at bounding box center [751, 21] width 14 height 14
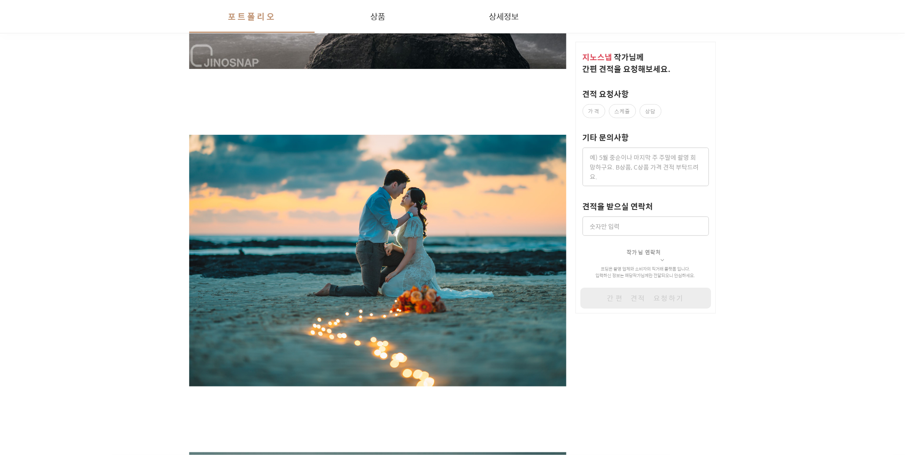
scroll to position [0, 0]
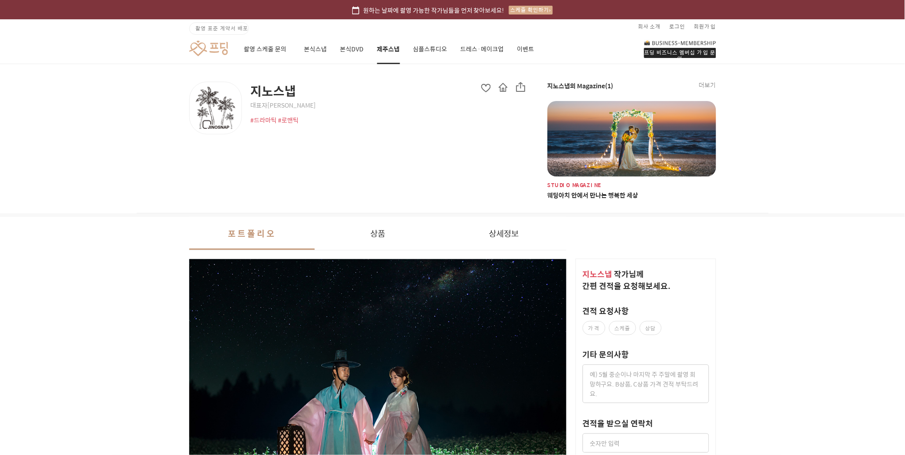
drag, startPoint x: 394, startPoint y: 109, endPoint x: 343, endPoint y: 115, distance: 51.7
click at [343, 115] on div "#드라마틱 #로맨틱" at bounding box center [388, 119] width 276 height 9
